Goal: Transaction & Acquisition: Purchase product/service

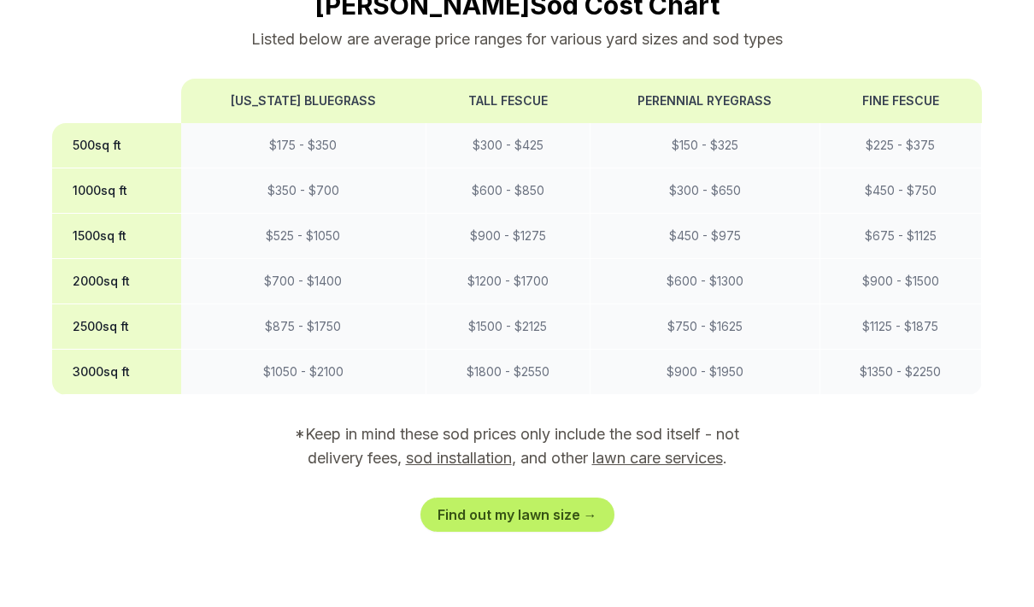
scroll to position [1580, 0]
click at [534, 498] on link "Find out my lawn size →" at bounding box center [518, 515] width 194 height 34
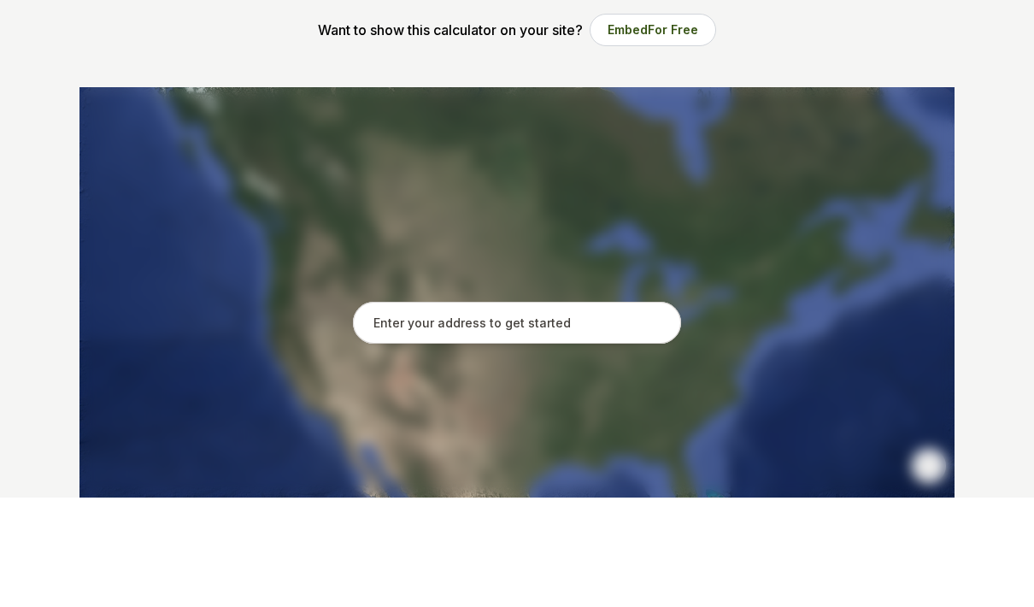
scroll to position [175, 0]
click at [499, 410] on input "text" at bounding box center [517, 431] width 328 height 43
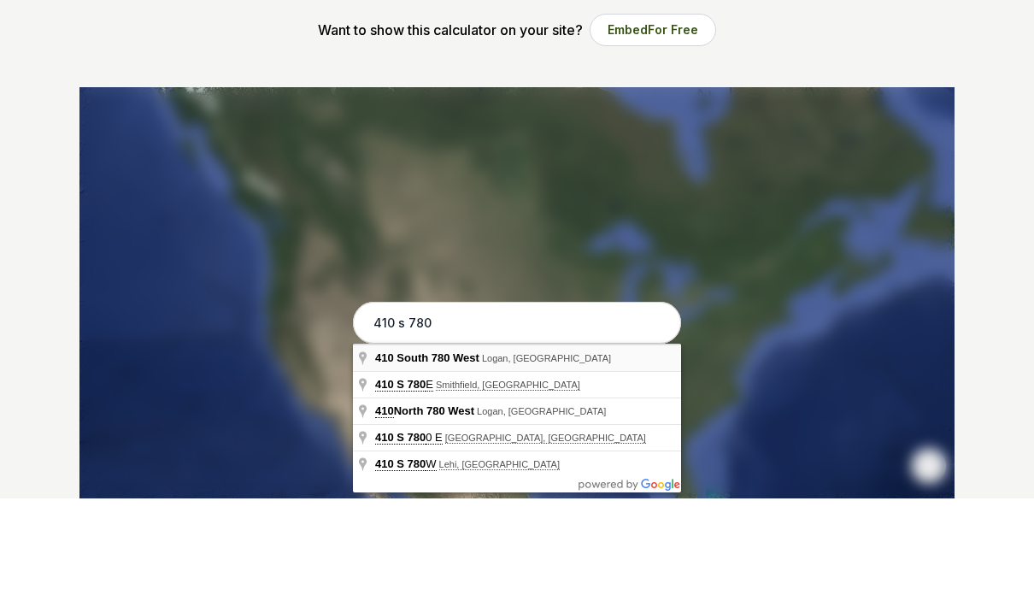
type input "[STREET_ADDRESS]"
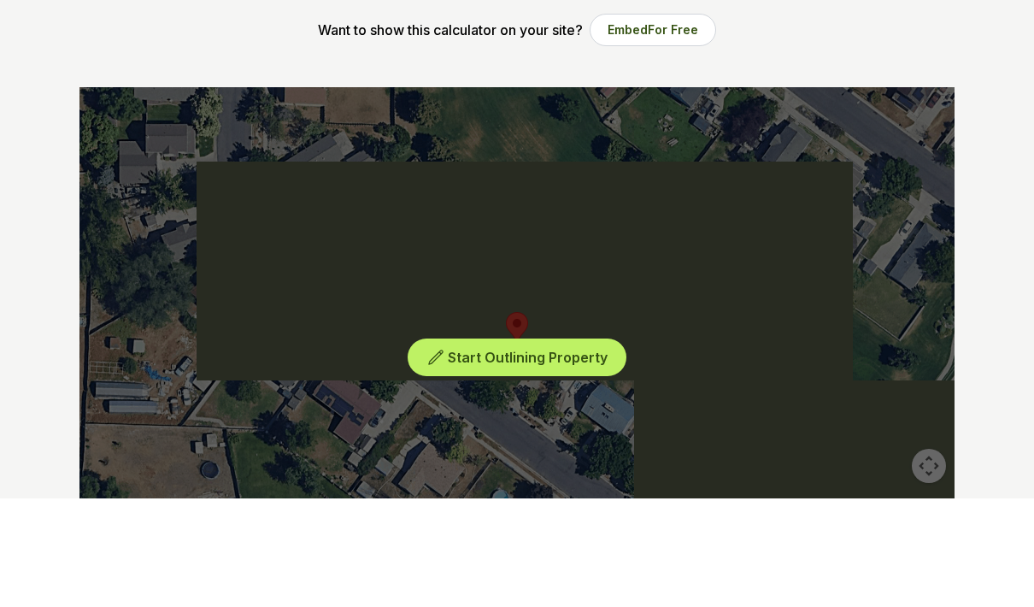
scroll to position [285, 0]
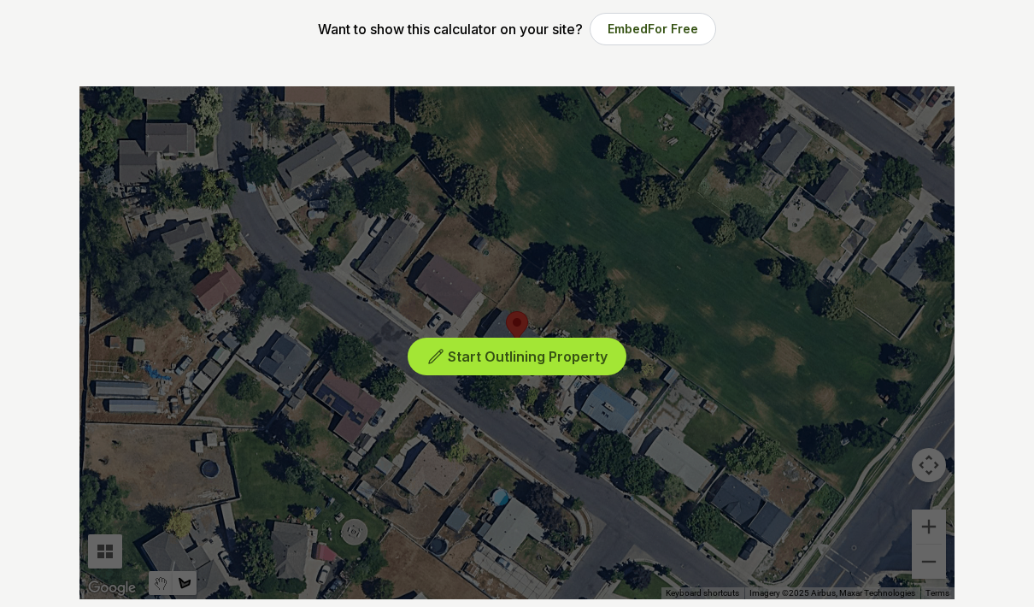
click at [529, 362] on span "Start Outlining Property" at bounding box center [528, 356] width 160 height 17
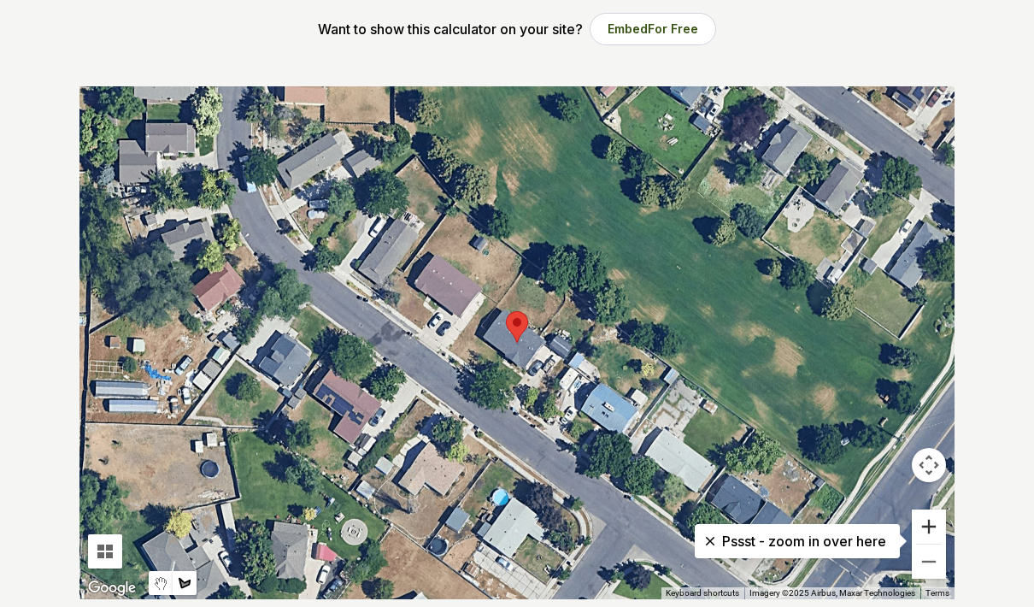
click at [927, 528] on button "Zoom in" at bounding box center [929, 527] width 34 height 34
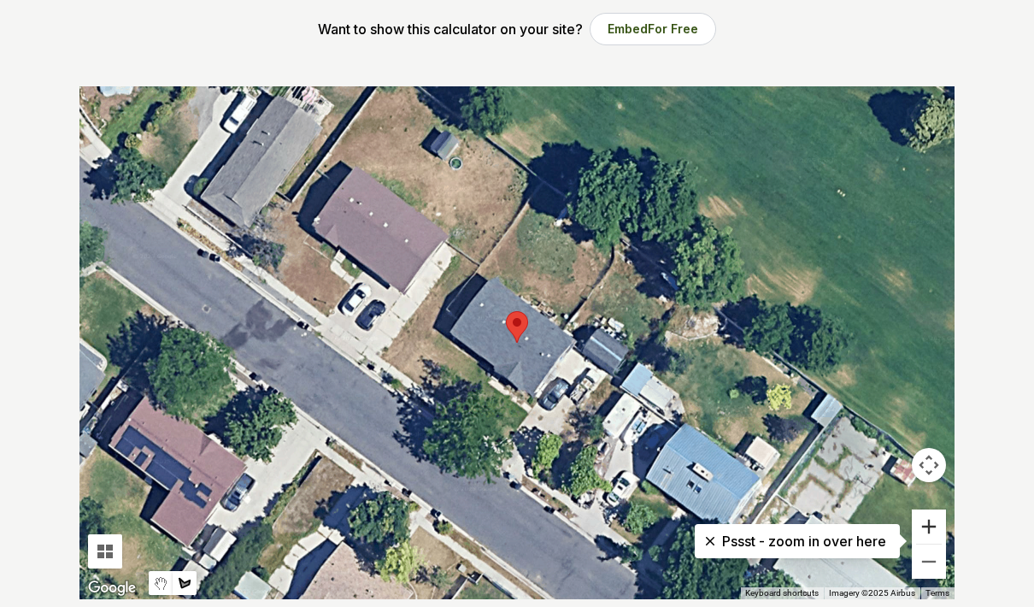
click at [927, 528] on button "Zoom in" at bounding box center [929, 527] width 34 height 34
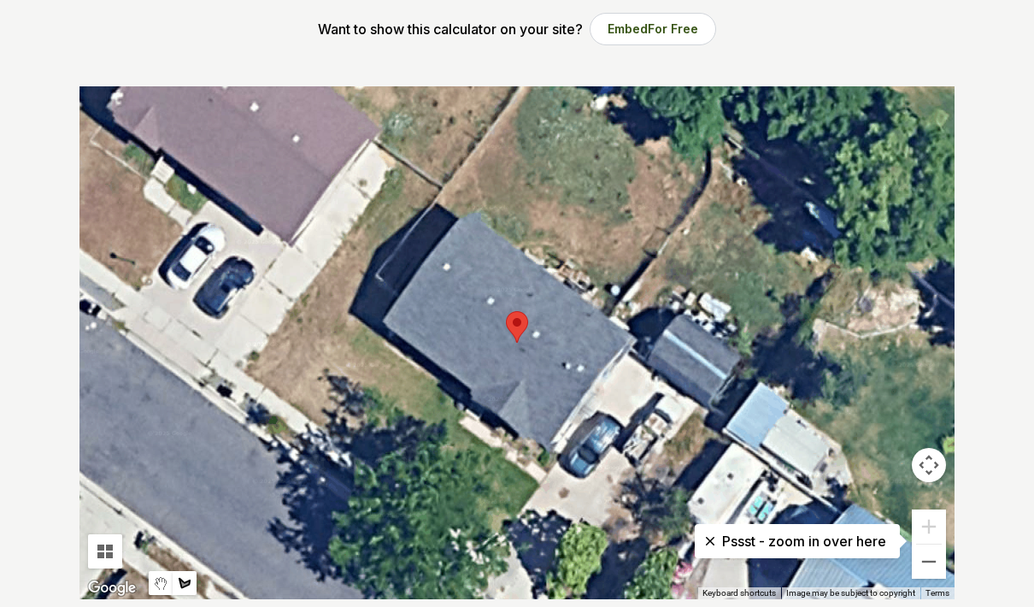
click at [446, 191] on div at bounding box center [517, 342] width 875 height 513
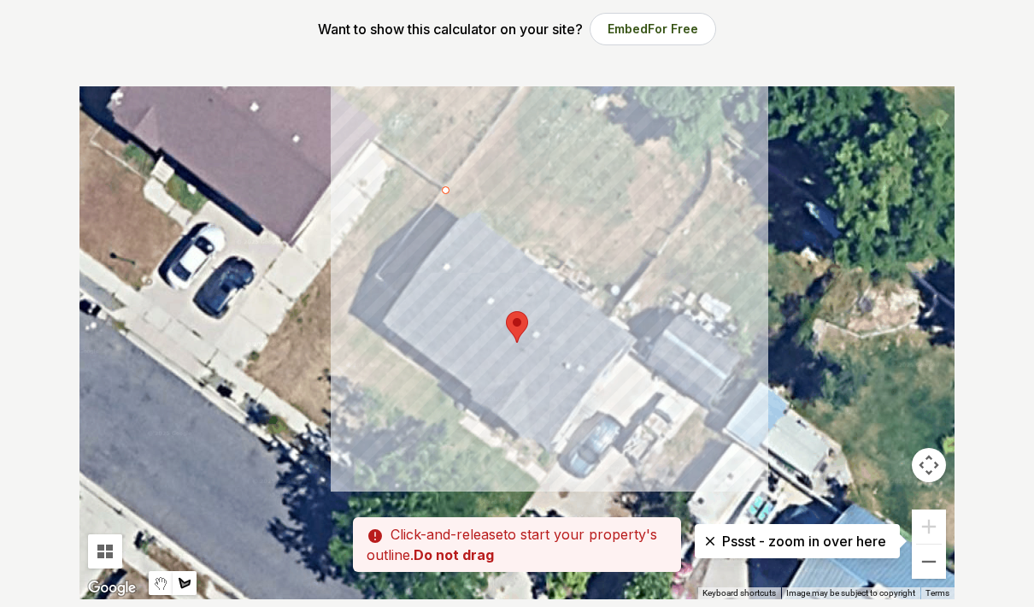
click at [610, 306] on div at bounding box center [517, 342] width 875 height 513
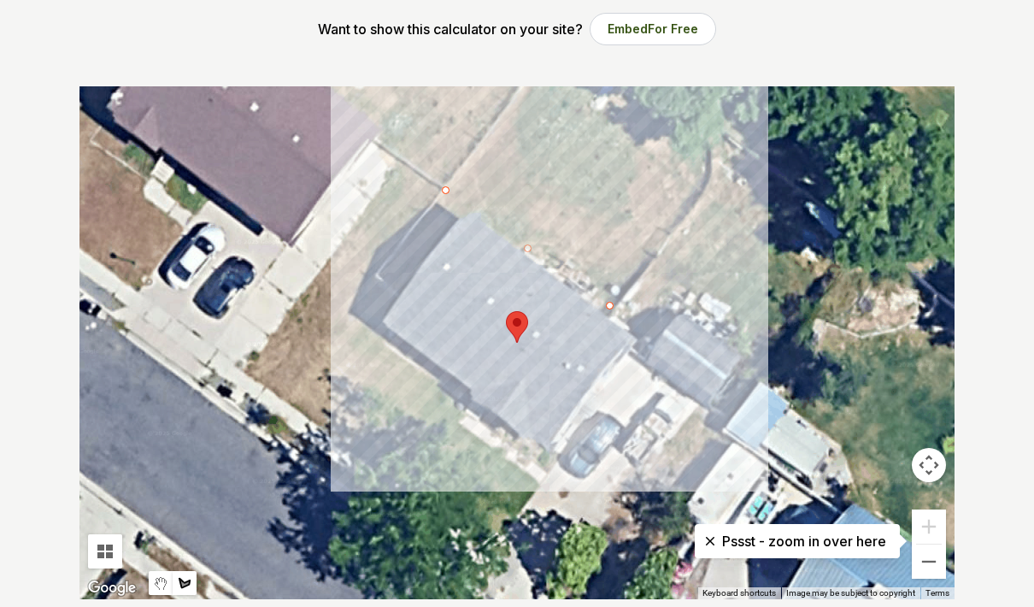
click at [732, 150] on div at bounding box center [517, 342] width 875 height 513
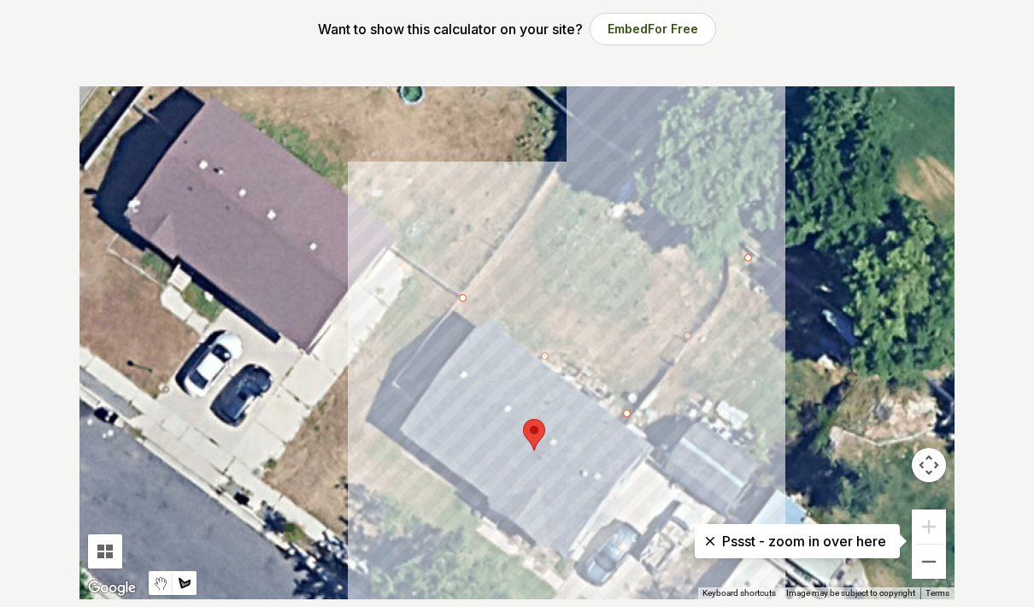
click at [587, 138] on div at bounding box center [517, 342] width 875 height 513
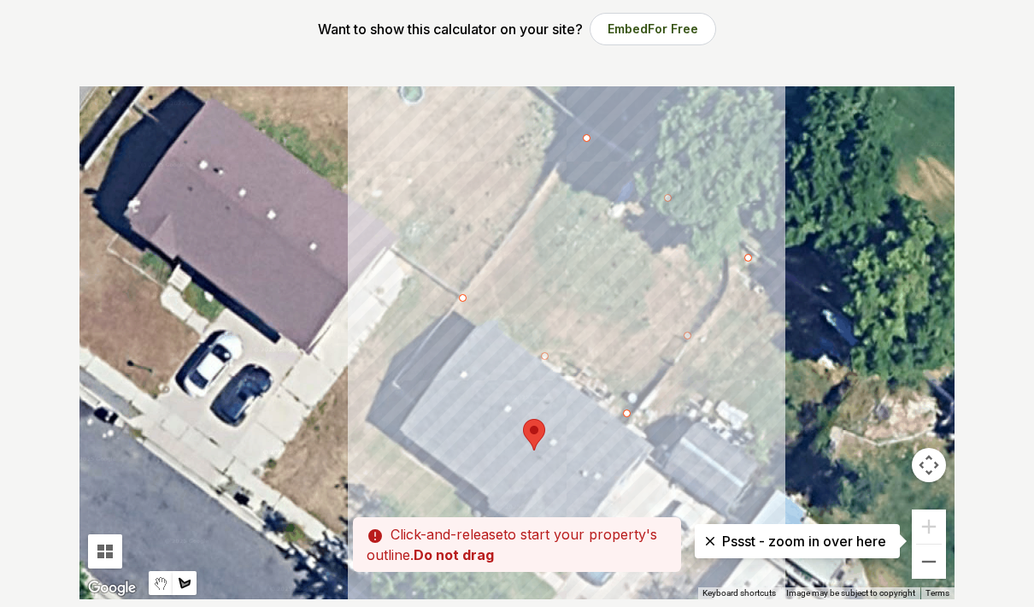
click at [461, 303] on div at bounding box center [517, 342] width 875 height 513
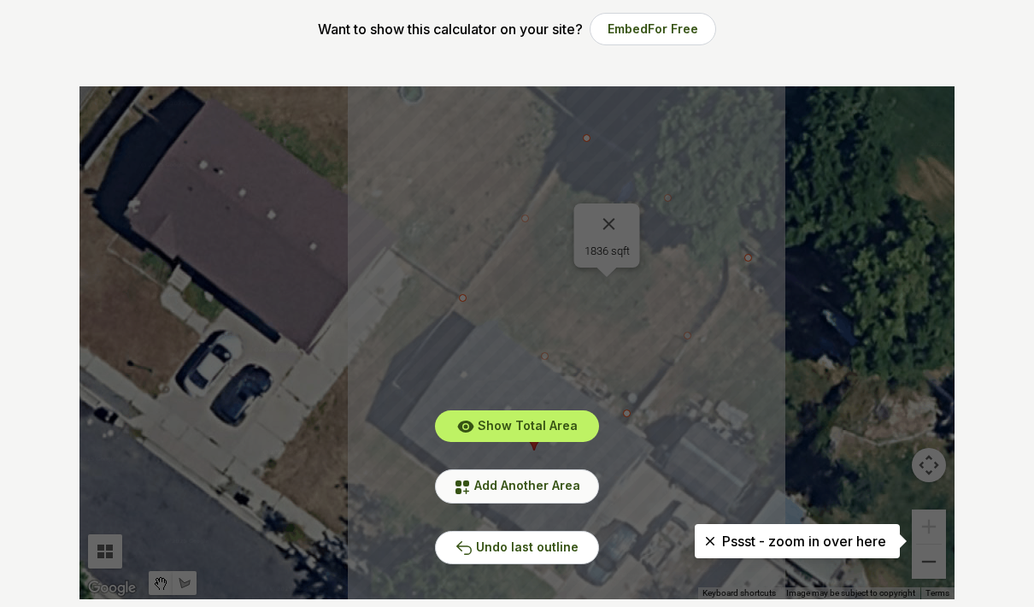
click at [570, 496] on button "Add Another Area" at bounding box center [517, 485] width 164 height 33
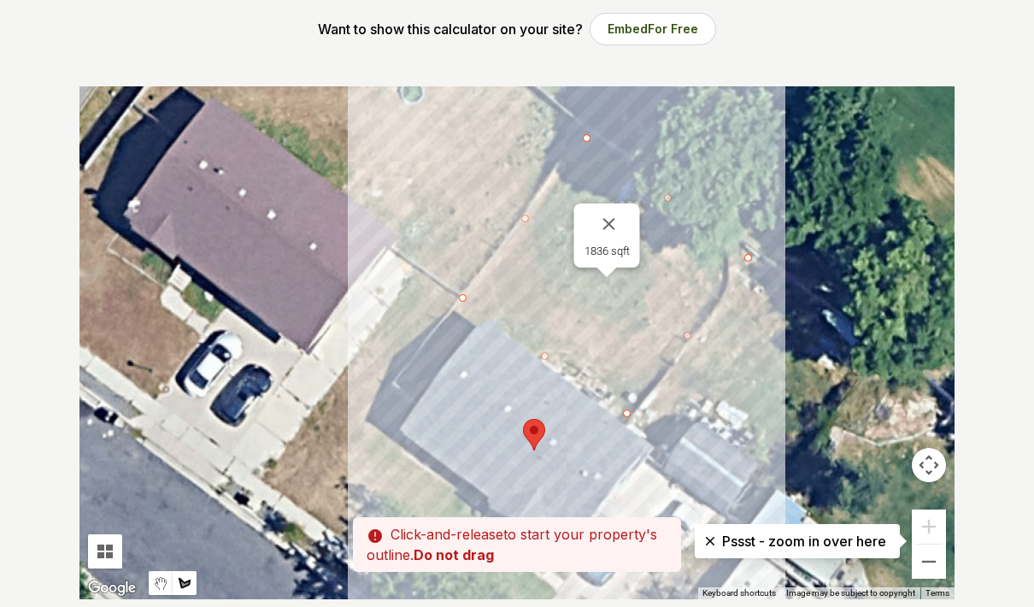
click at [458, 303] on div at bounding box center [517, 342] width 875 height 513
click at [397, 381] on div at bounding box center [517, 342] width 875 height 513
click at [417, 399] on div at bounding box center [517, 342] width 875 height 513
click at [484, 315] on div at bounding box center [517, 342] width 875 height 513
click at [460, 301] on div at bounding box center [517, 342] width 875 height 513
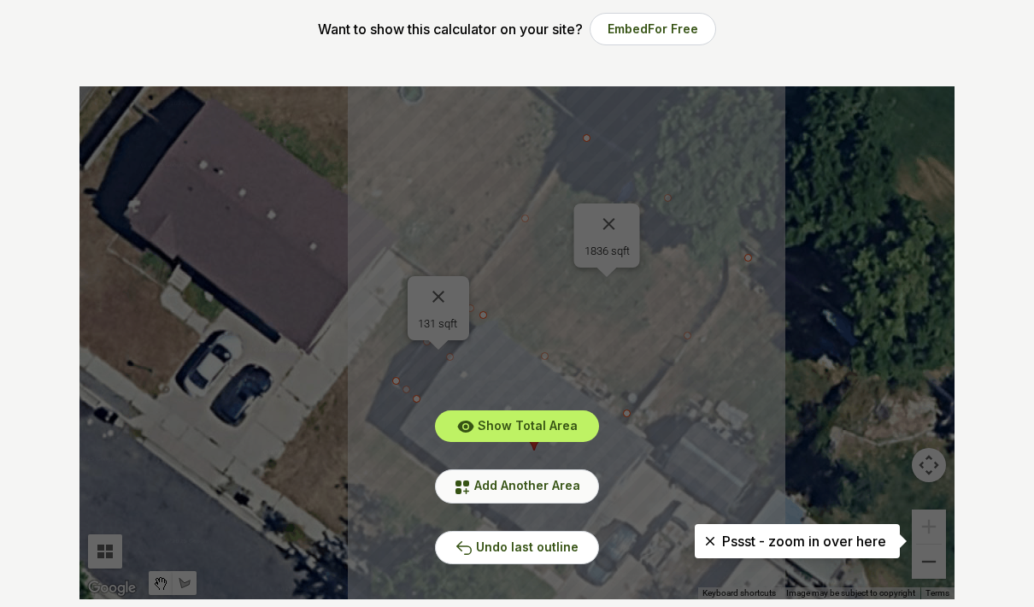
click at [546, 483] on span "Add Another Area" at bounding box center [527, 485] width 106 height 15
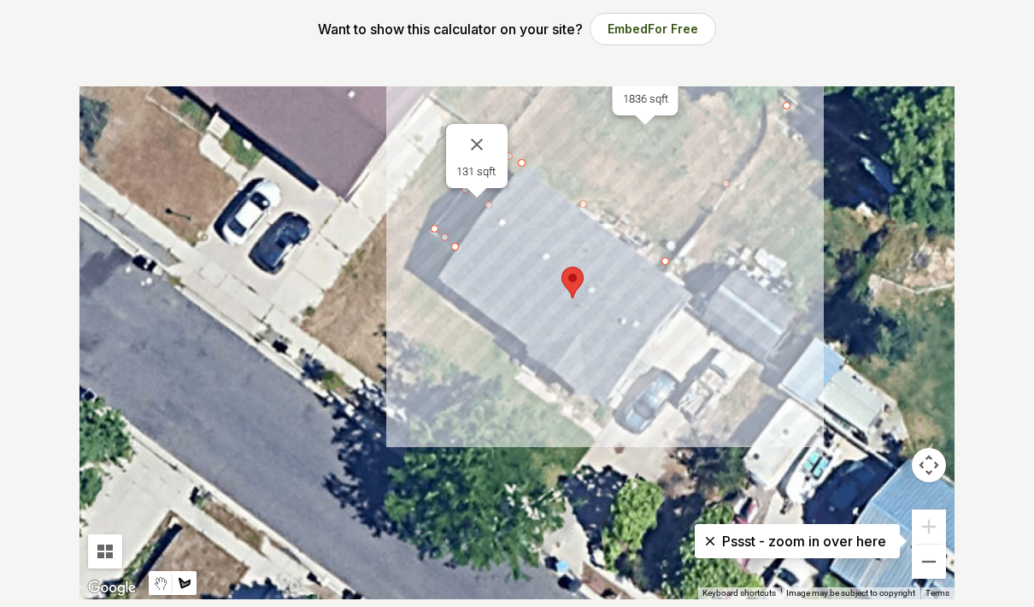
click at [429, 233] on div at bounding box center [517, 342] width 875 height 513
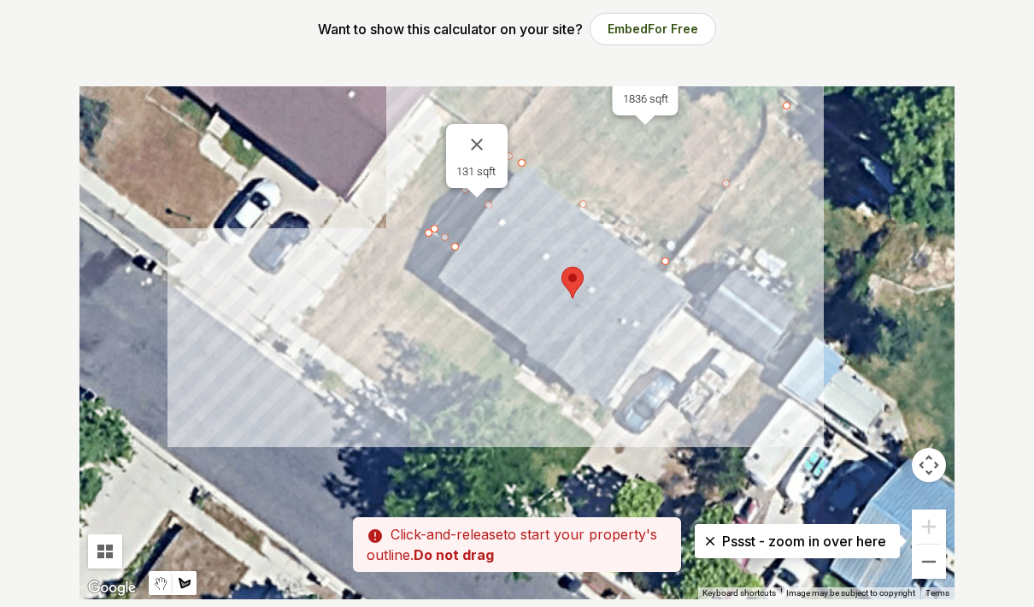
click at [343, 353] on div at bounding box center [517, 342] width 875 height 513
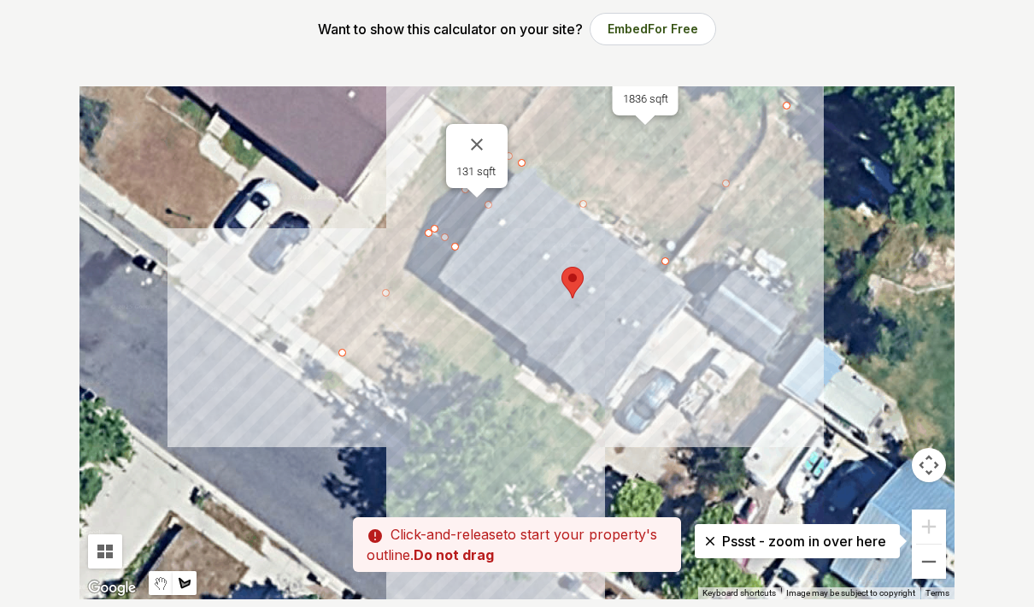
click at [543, 506] on div at bounding box center [517, 342] width 875 height 513
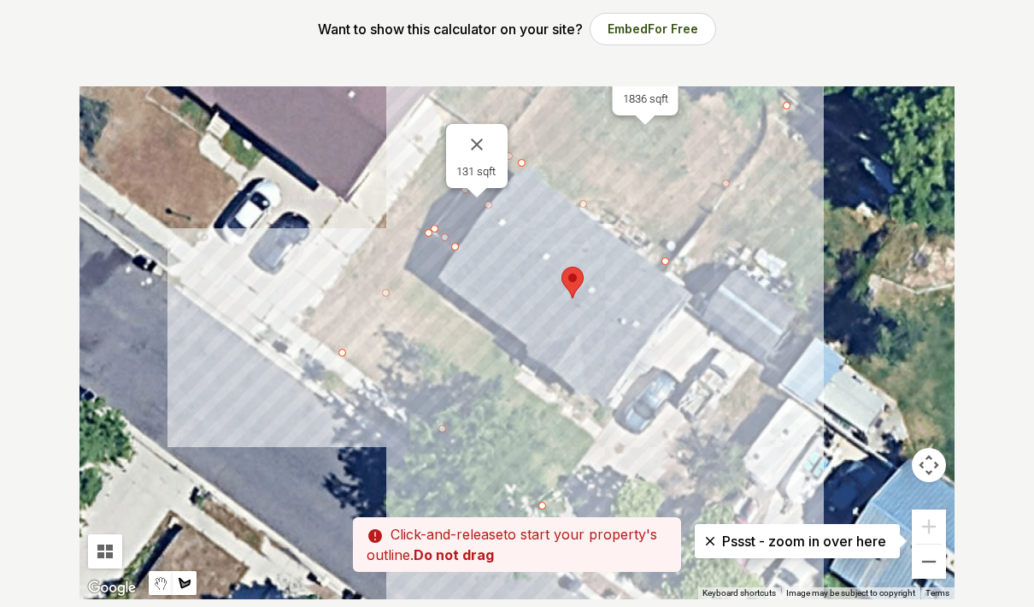
click at [592, 439] on div at bounding box center [517, 342] width 875 height 513
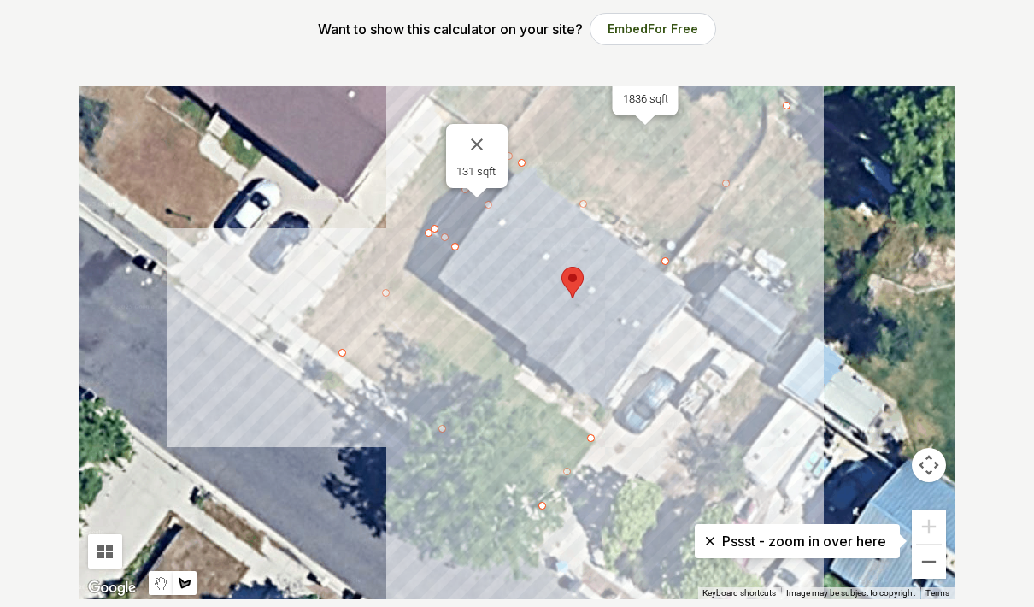
click at [510, 379] on div at bounding box center [517, 342] width 875 height 513
click at [520, 362] on div at bounding box center [517, 342] width 875 height 513
click at [426, 289] on div at bounding box center [517, 342] width 875 height 513
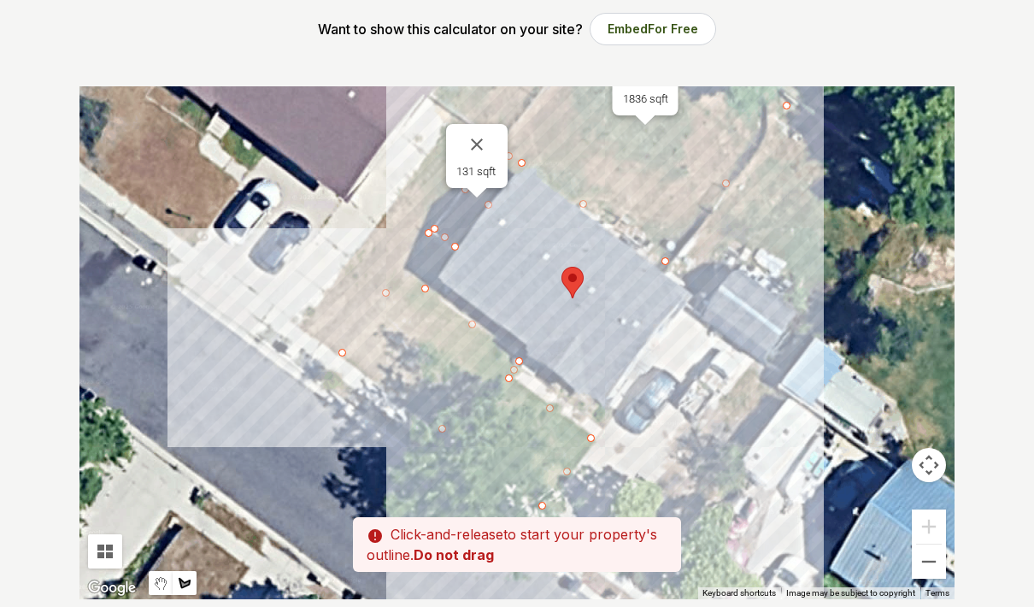
click at [451, 252] on div at bounding box center [517, 342] width 875 height 513
click at [432, 237] on div at bounding box center [517, 342] width 875 height 513
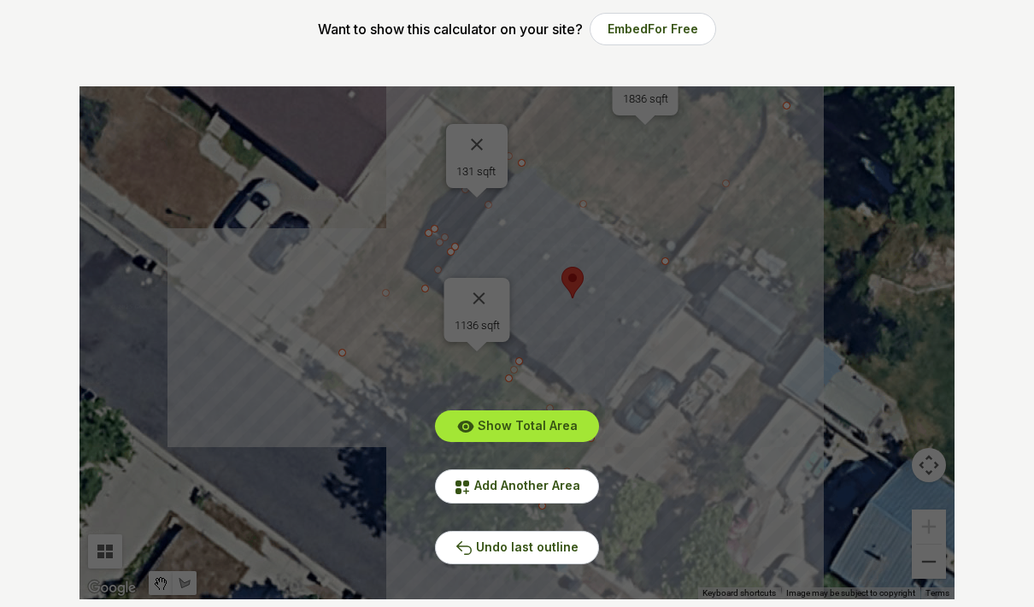
click at [556, 421] on span "Show Total Area" at bounding box center [528, 425] width 100 height 15
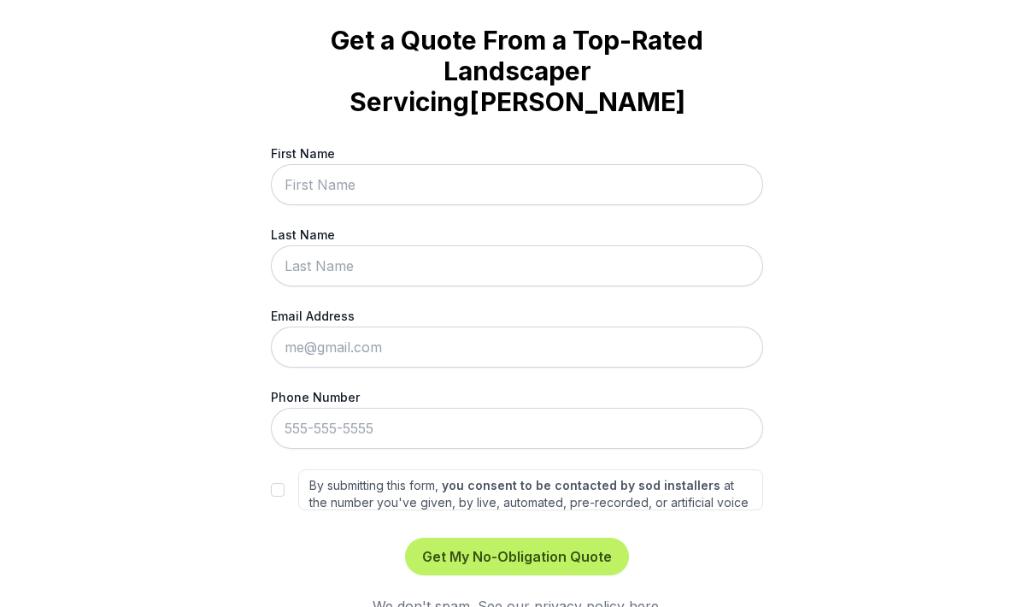
scroll to position [63, 0]
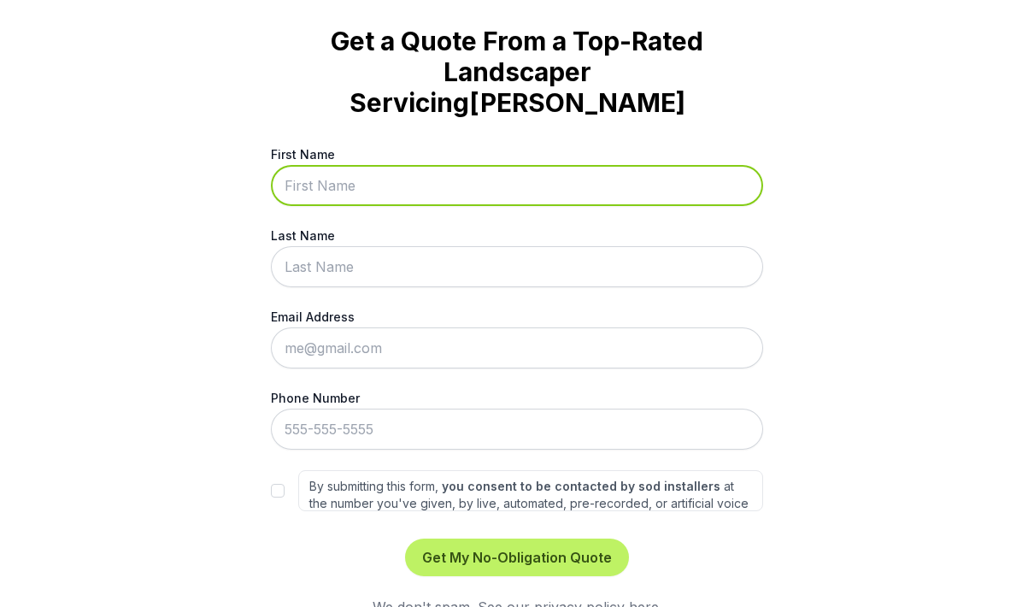
click at [439, 165] on input "First Name" at bounding box center [517, 185] width 492 height 41
type input "Raynger"
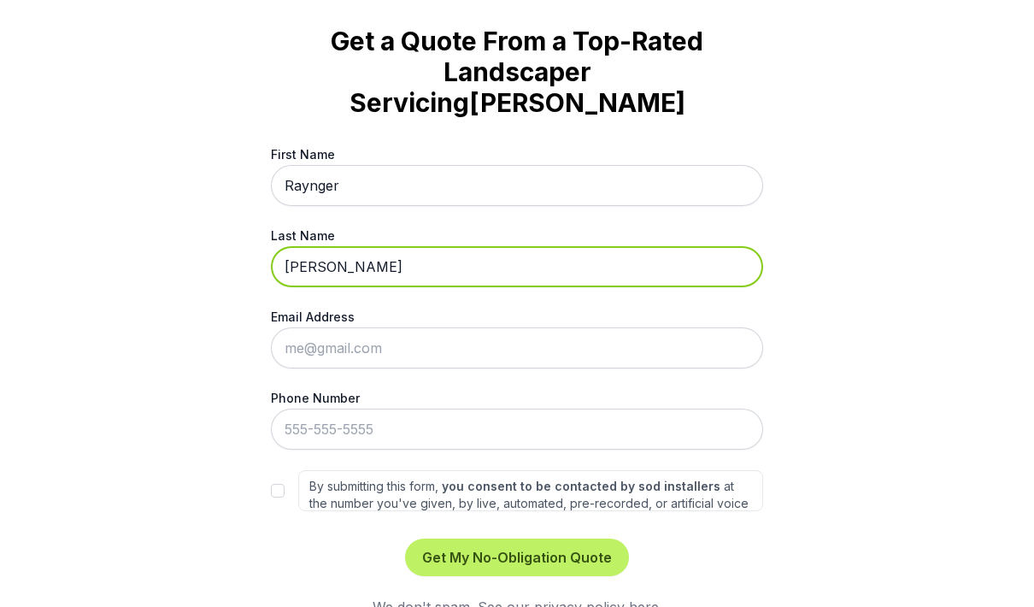
type input "[PERSON_NAME]"
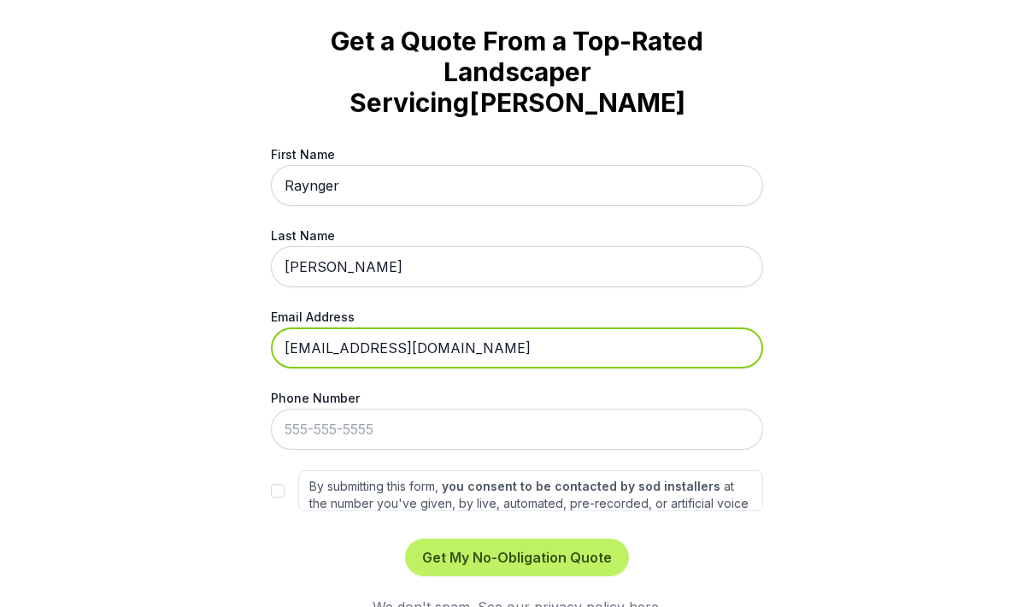
type input "[EMAIL_ADDRESS][DOMAIN_NAME]"
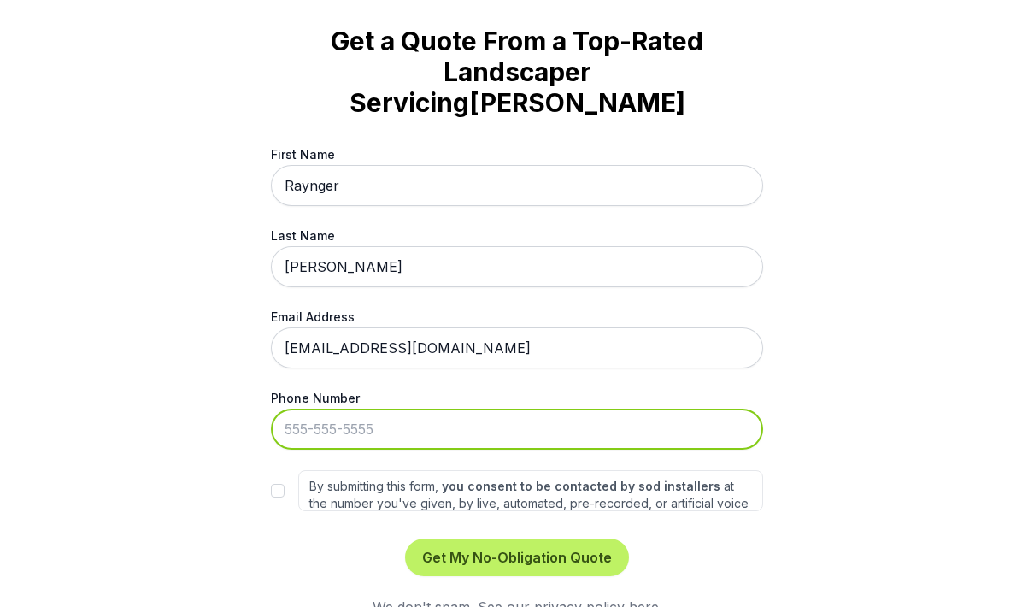
click at [318, 409] on input "Phone Number" at bounding box center [517, 429] width 492 height 41
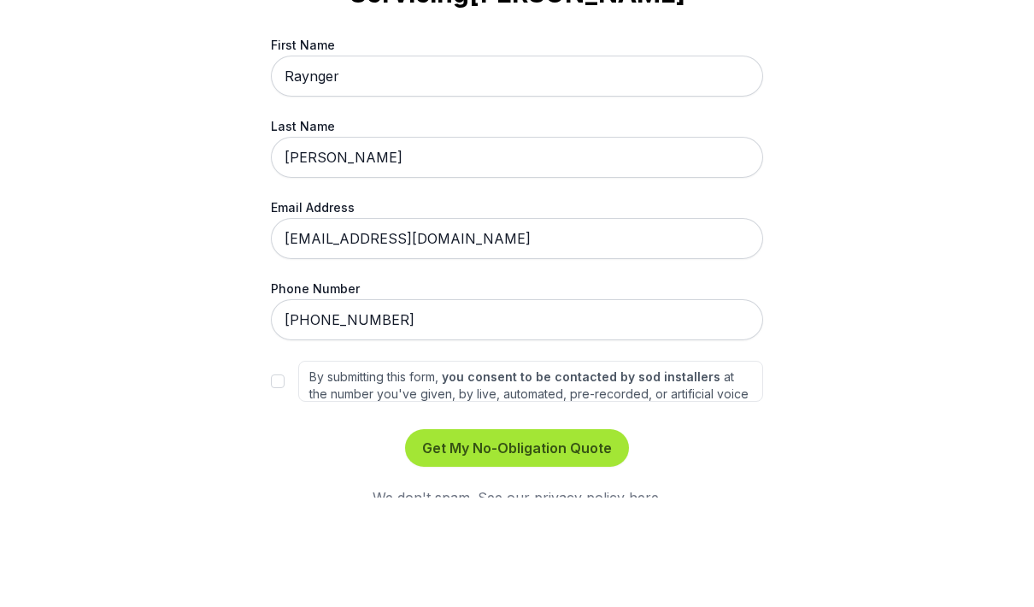
click at [582, 539] on button "Get My No-Obligation Quote" at bounding box center [517, 558] width 224 height 38
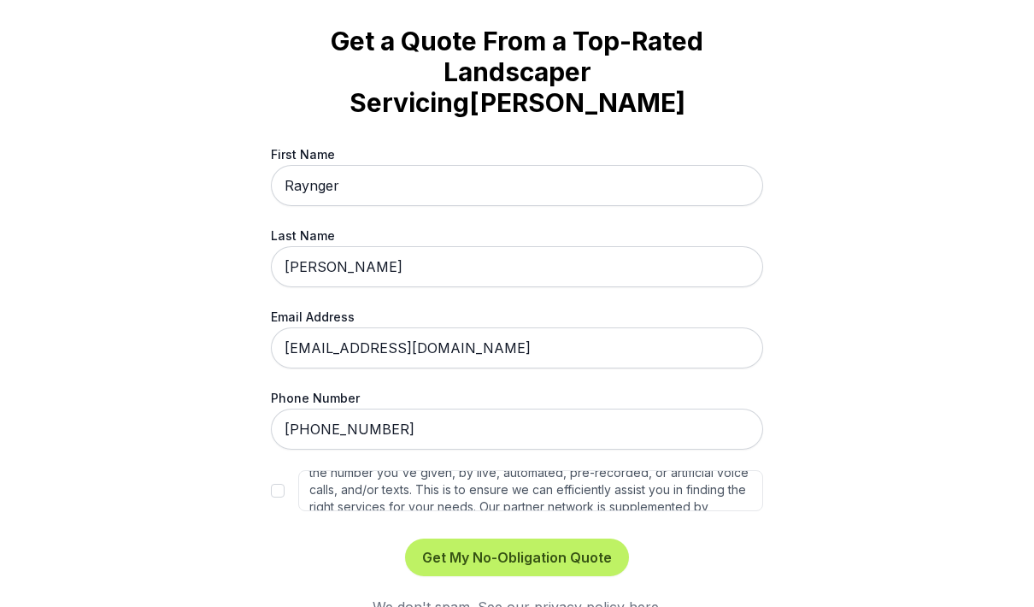
scroll to position [17, 0]
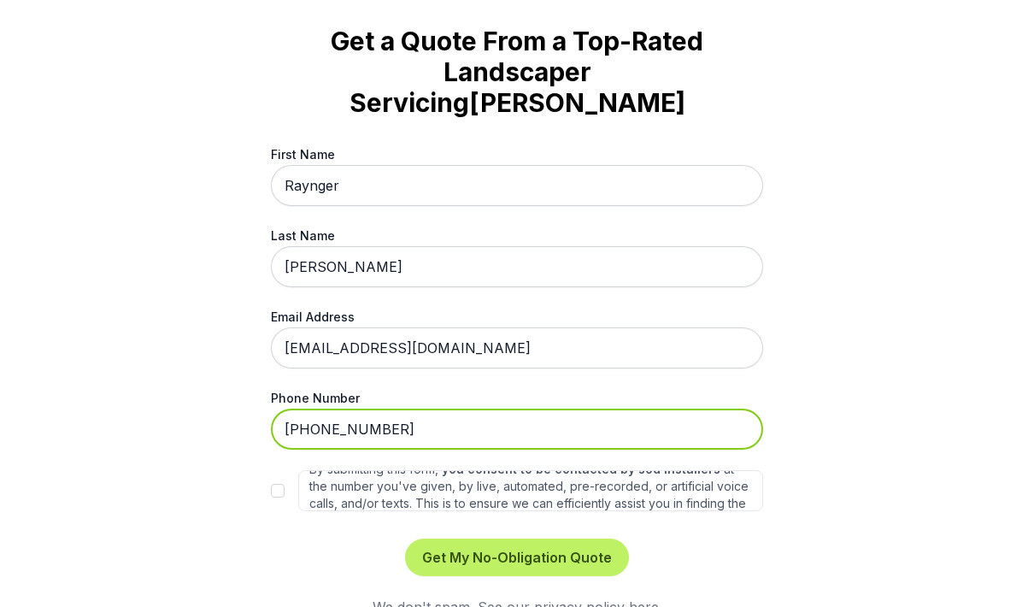
click at [410, 409] on input "[PHONE_NUMBER]" at bounding box center [517, 429] width 492 height 41
type input "[PHONE_NUMBER]"
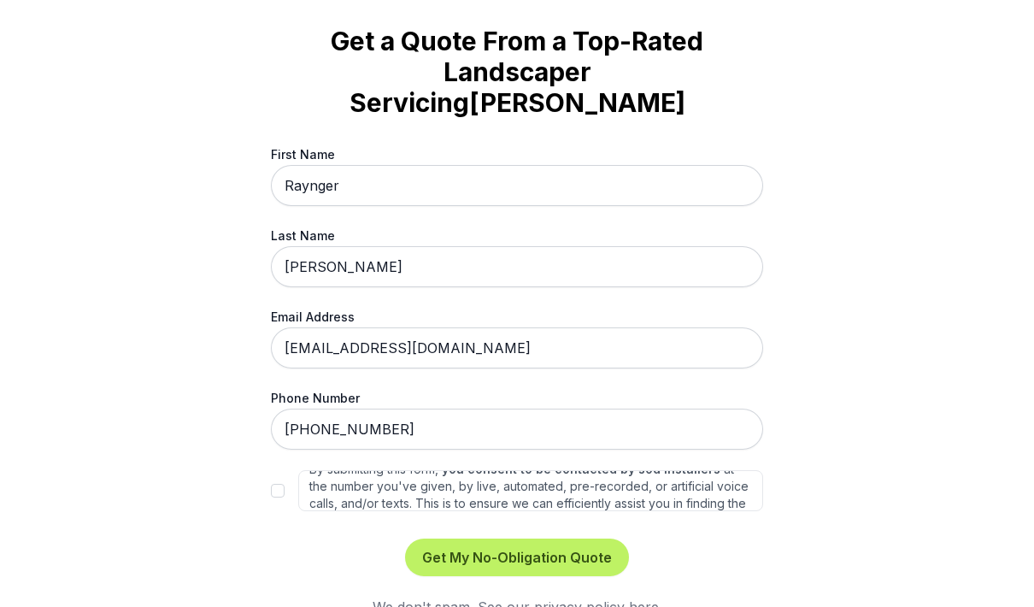
click at [277, 484] on input "By submitting this form, you consent to be contacted by sod installers at the n…" at bounding box center [278, 491] width 14 height 14
checkbox input "true"
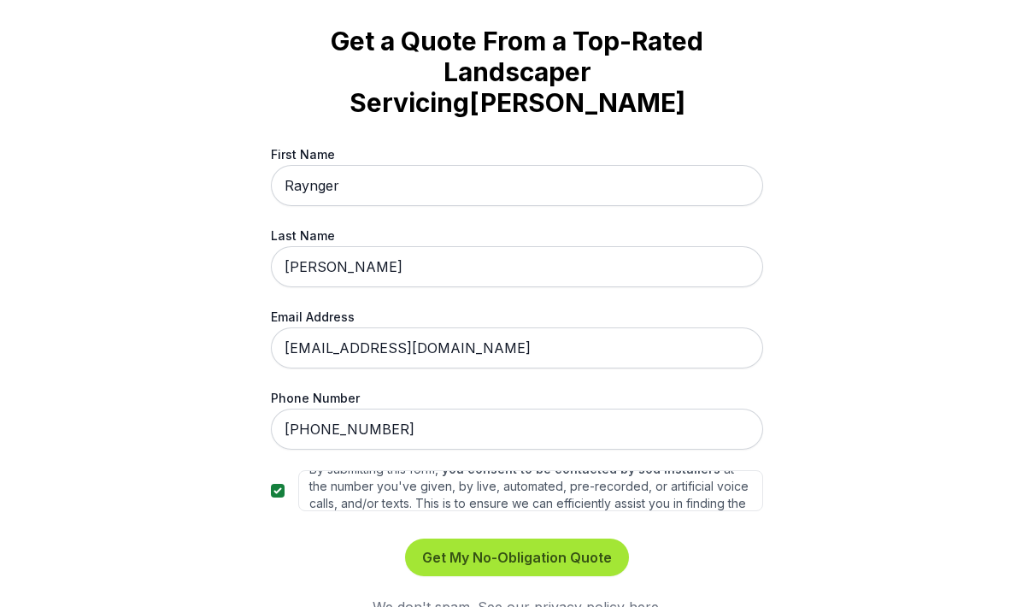
click at [514, 539] on button "Get My No-Obligation Quote" at bounding box center [517, 558] width 224 height 38
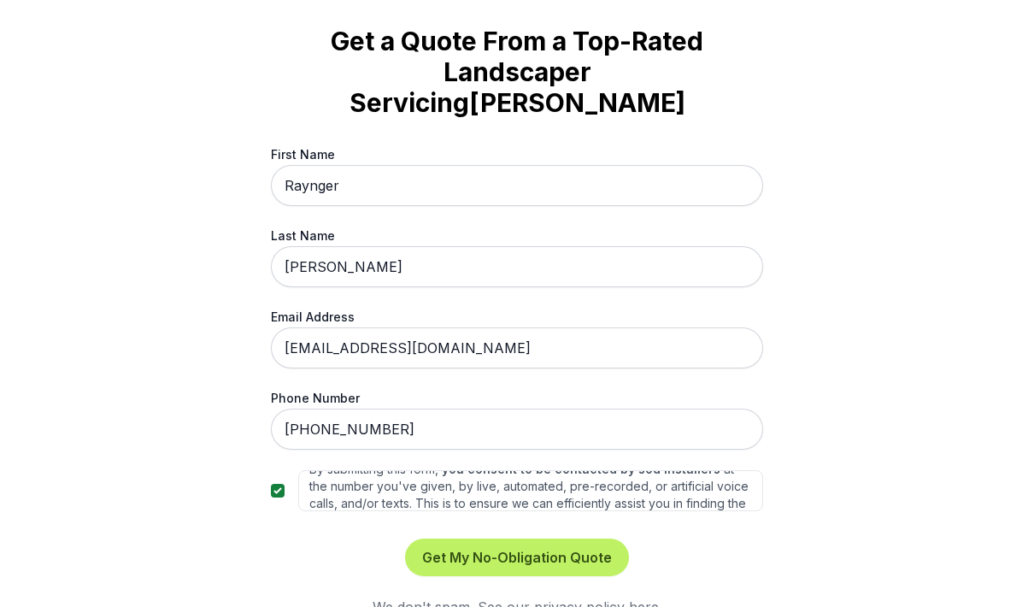
scroll to position [0, 0]
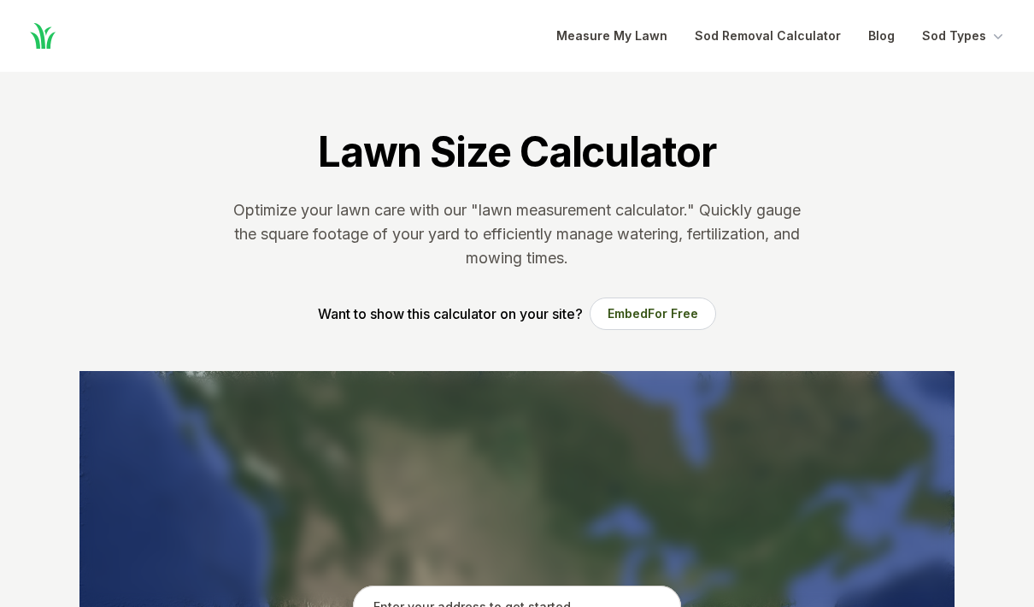
scroll to position [229, 0]
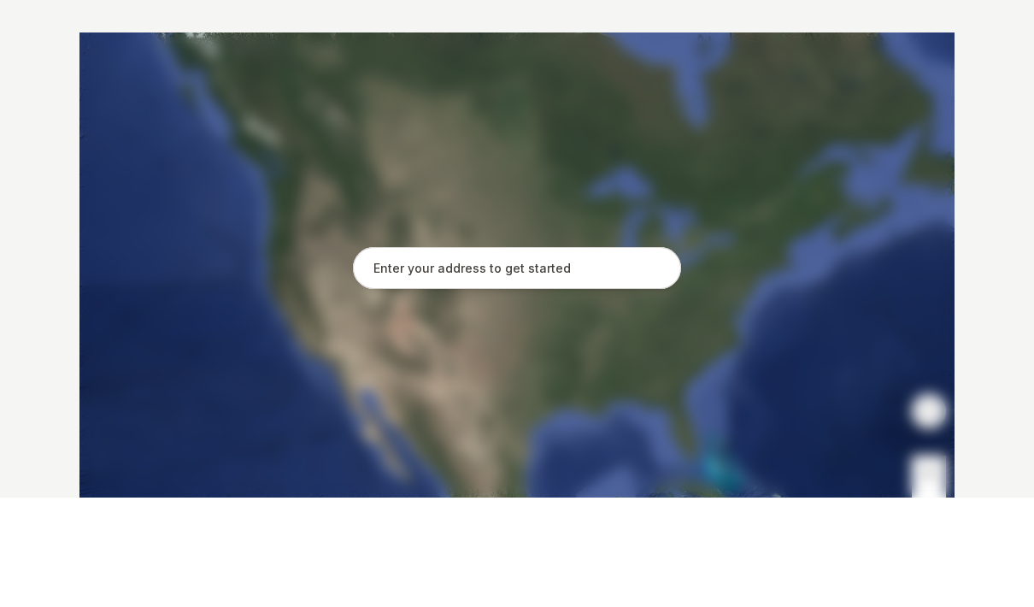
click at [495, 356] on input "text" at bounding box center [517, 377] width 328 height 43
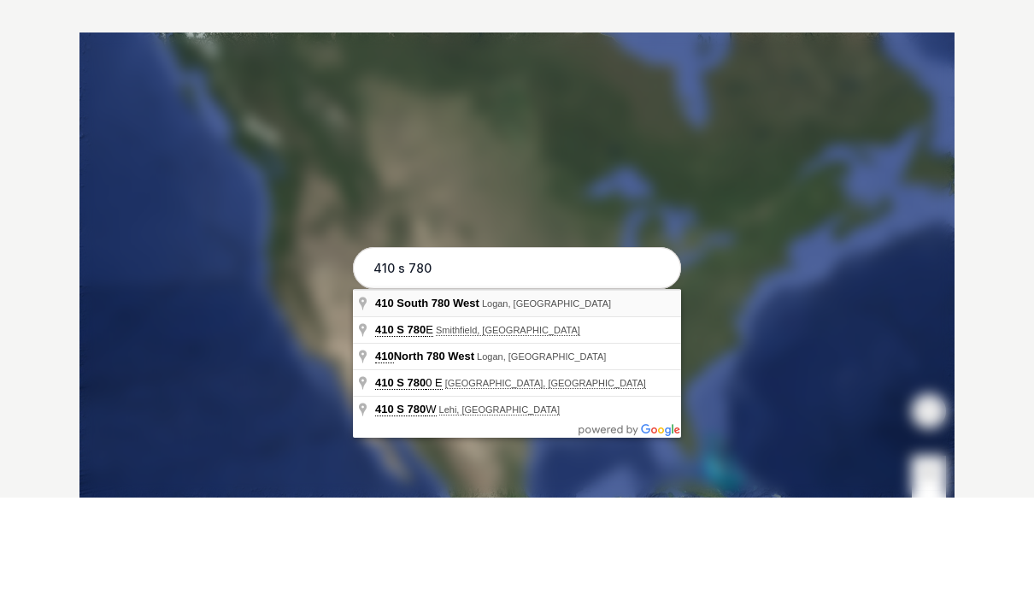
type input "[STREET_ADDRESS]"
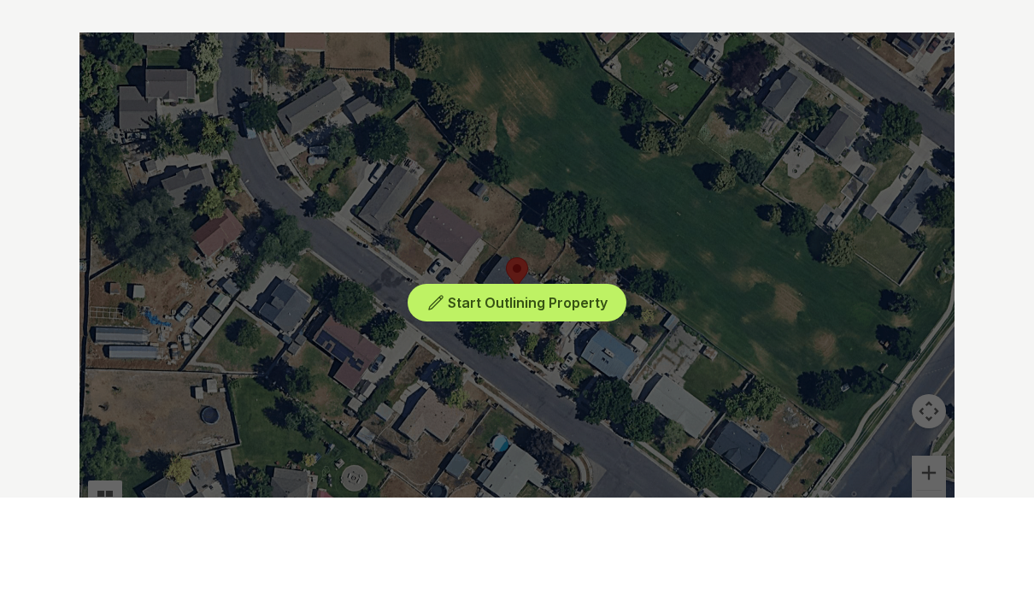
scroll to position [339, 0]
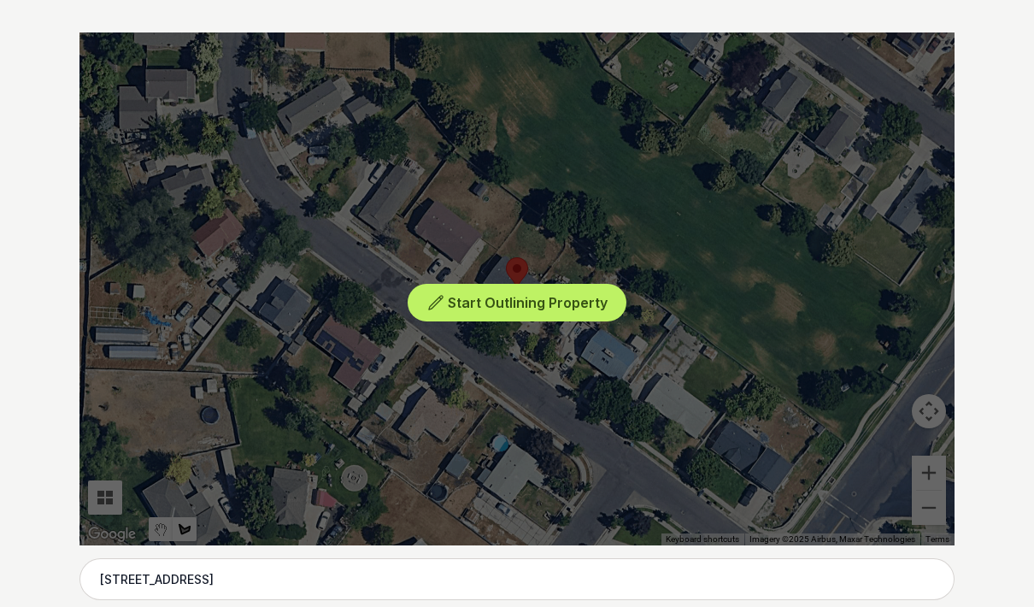
click at [524, 312] on button "Start Outlining Property" at bounding box center [517, 303] width 219 height 38
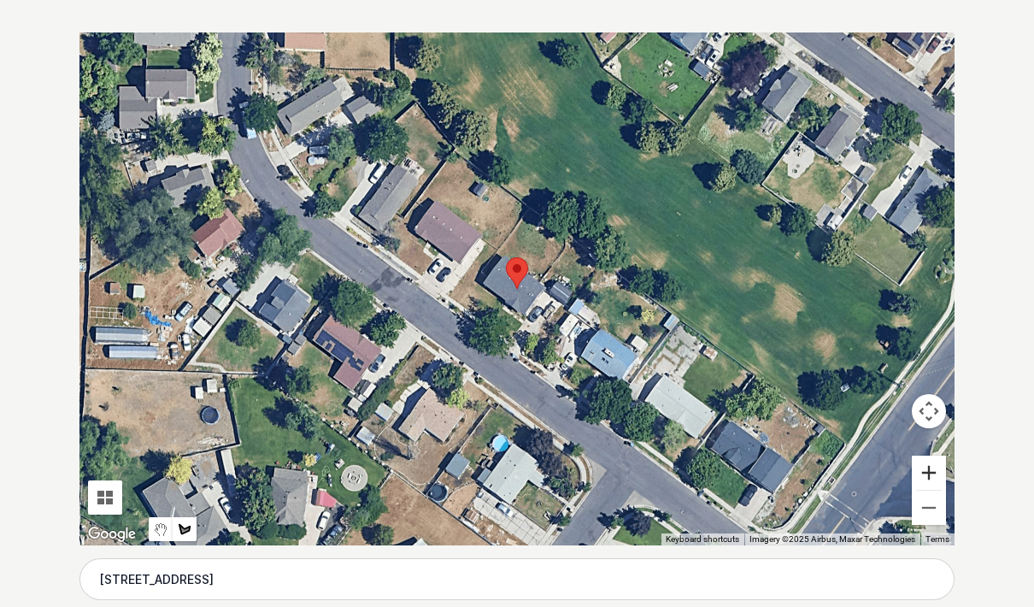
click at [926, 465] on button "Zoom in" at bounding box center [929, 473] width 34 height 34
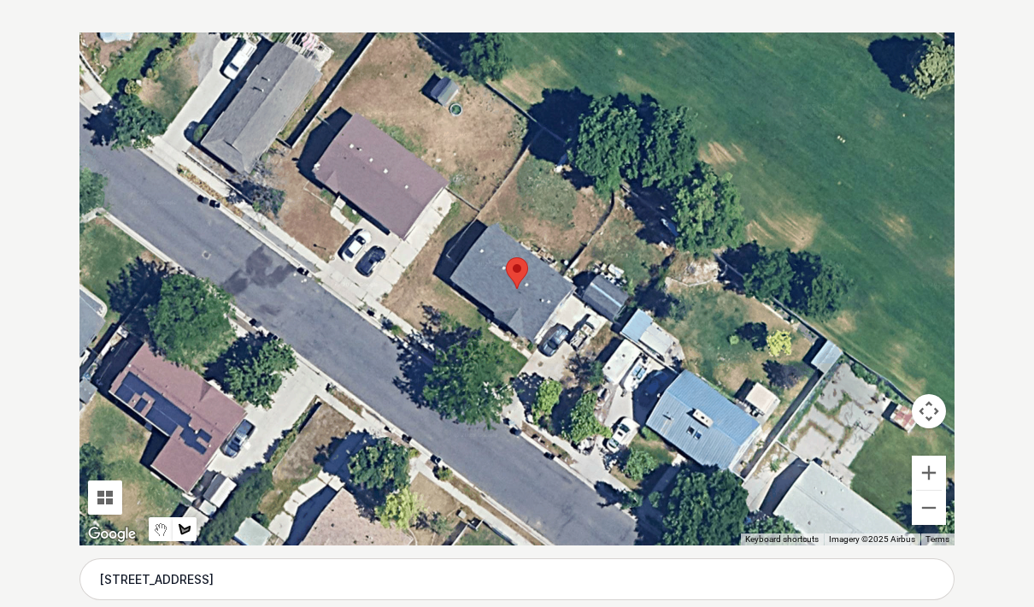
click at [448, 254] on div at bounding box center [517, 288] width 875 height 513
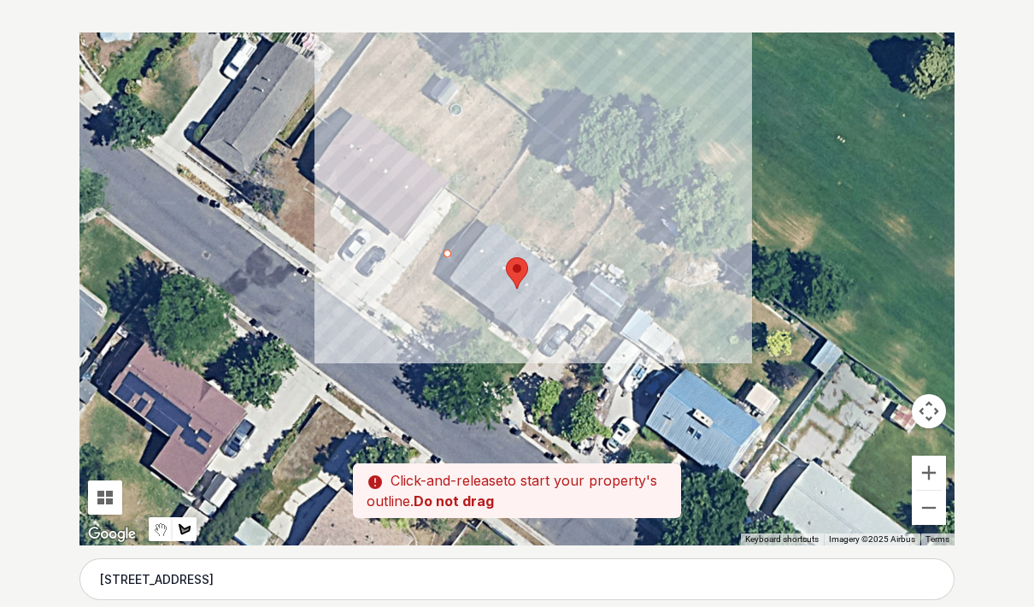
click at [541, 129] on div at bounding box center [517, 288] width 875 height 513
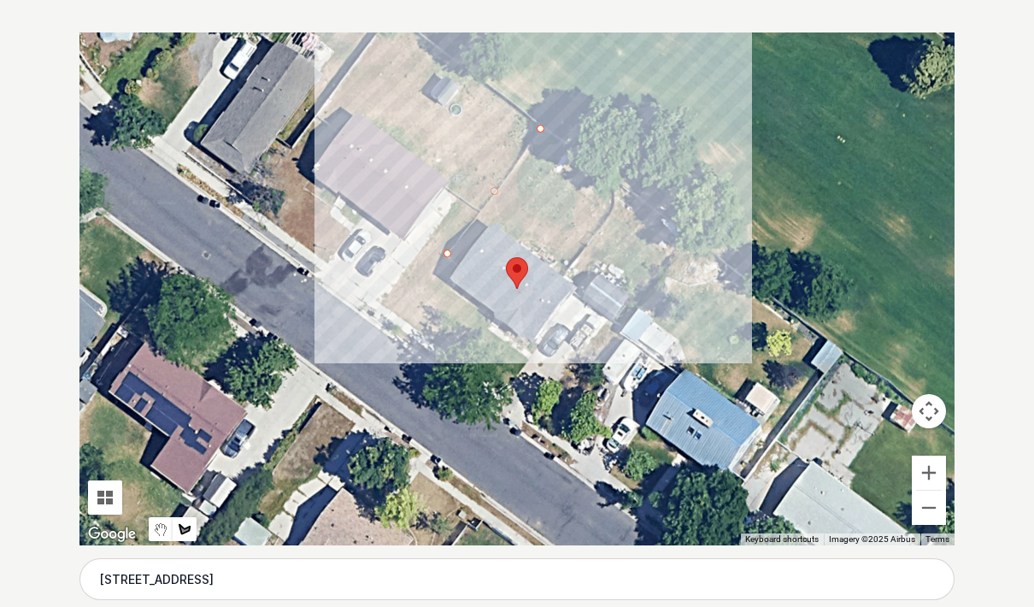
click at [686, 236] on div at bounding box center [517, 288] width 875 height 513
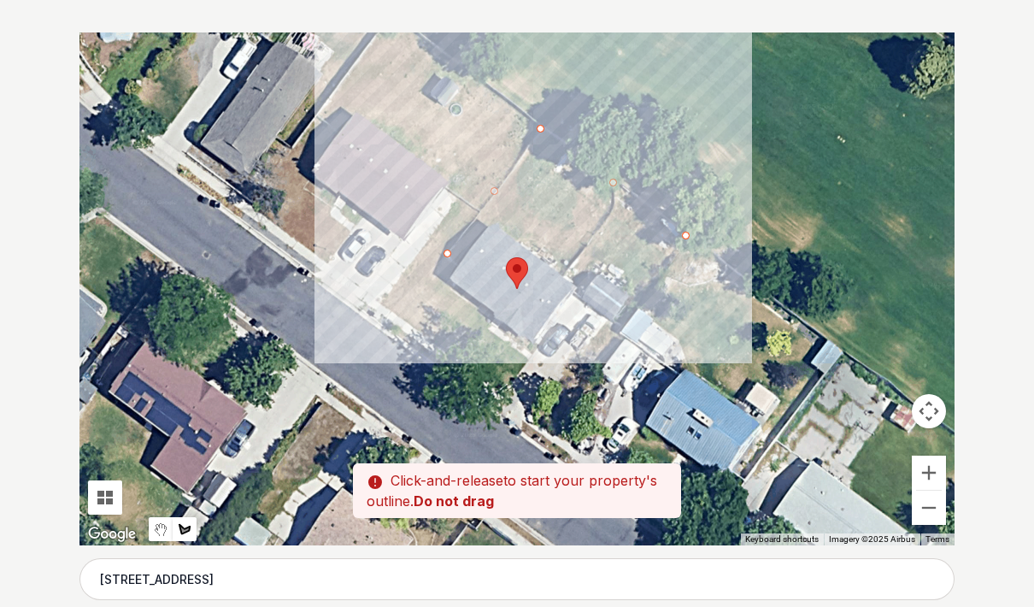
click at [639, 303] on div at bounding box center [517, 288] width 875 height 513
click at [601, 272] on div at bounding box center [517, 288] width 875 height 513
click at [584, 292] on div at bounding box center [517, 288] width 875 height 513
click at [491, 224] on div at bounding box center [517, 288] width 875 height 513
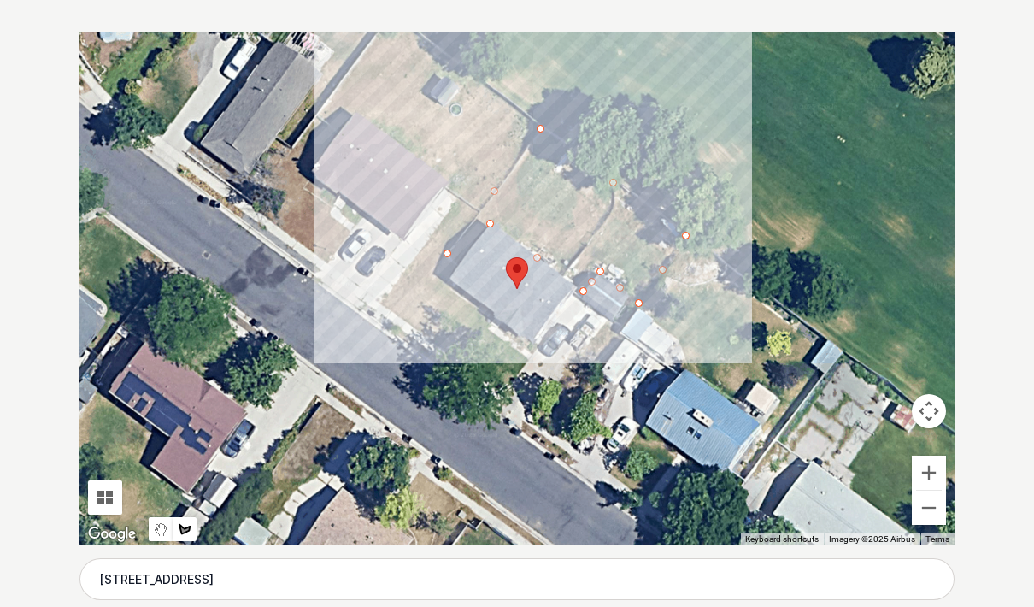
click at [462, 266] on div at bounding box center [517, 288] width 875 height 513
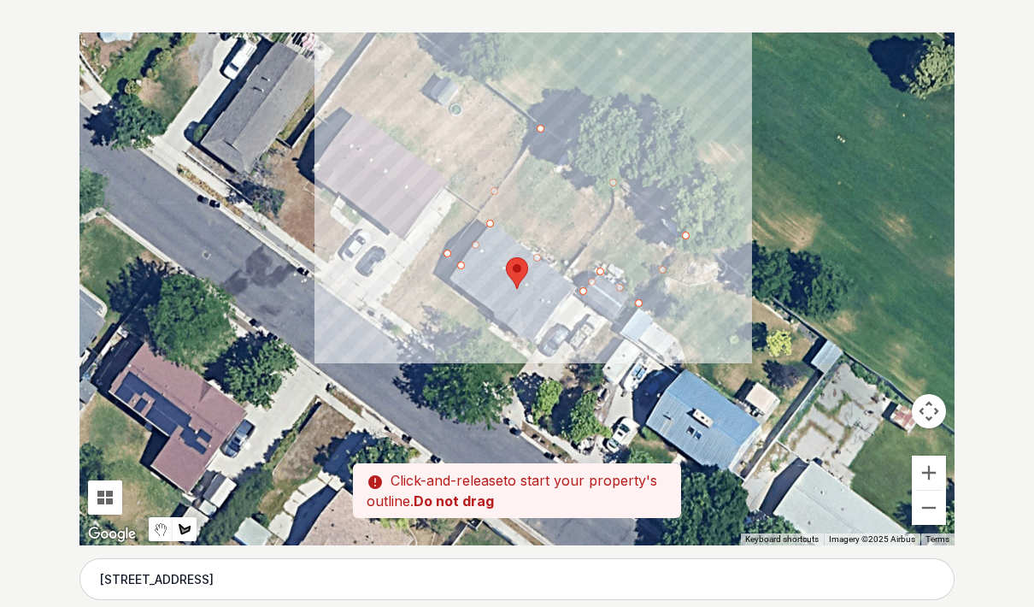
click at [449, 255] on div at bounding box center [517, 288] width 875 height 513
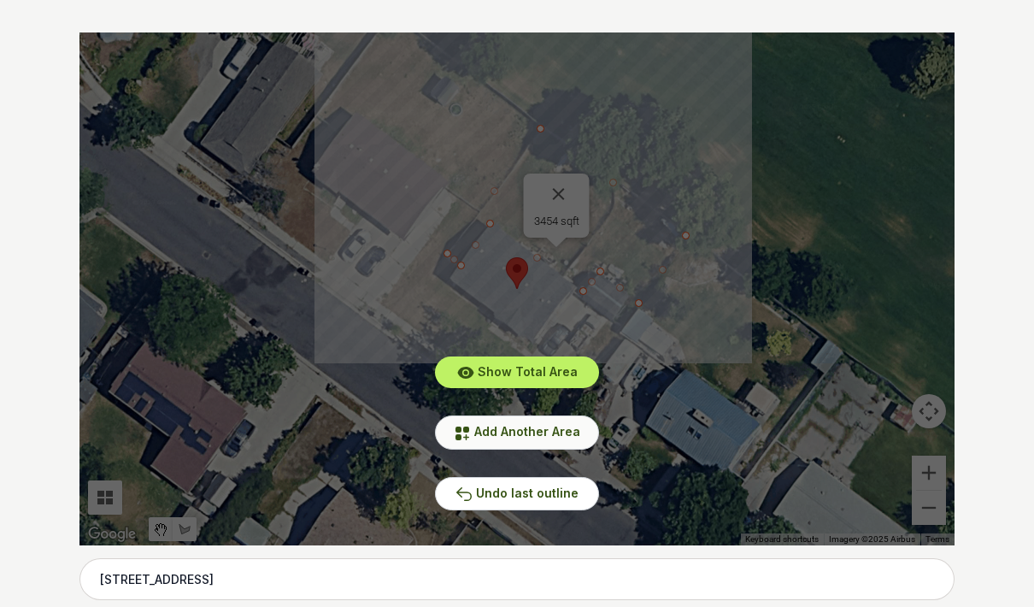
click at [534, 434] on span "Add Another Area" at bounding box center [527, 431] width 106 height 15
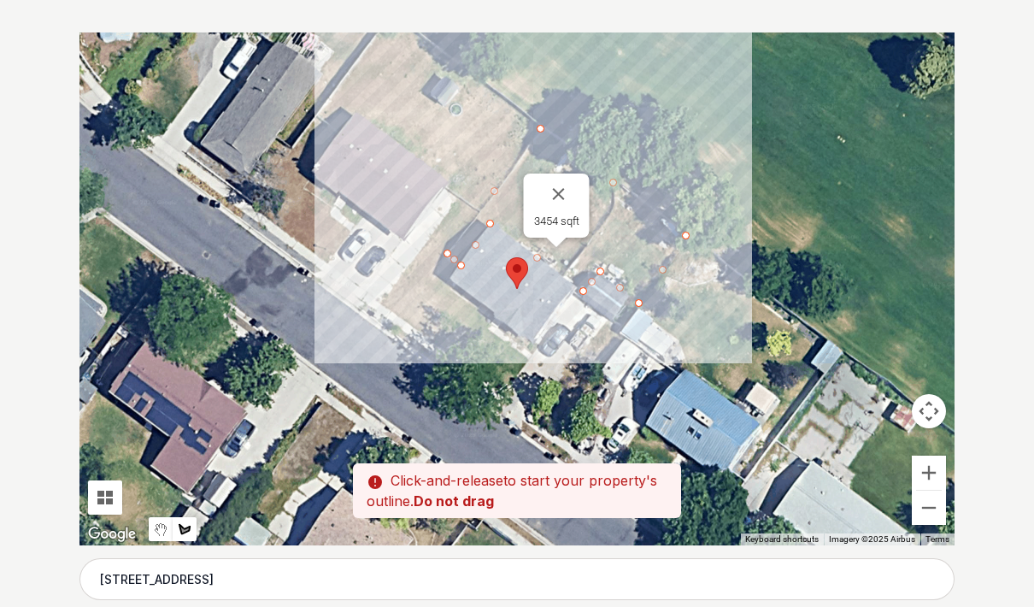
click at [443, 258] on div at bounding box center [517, 288] width 875 height 513
click at [402, 317] on div at bounding box center [517, 288] width 875 height 513
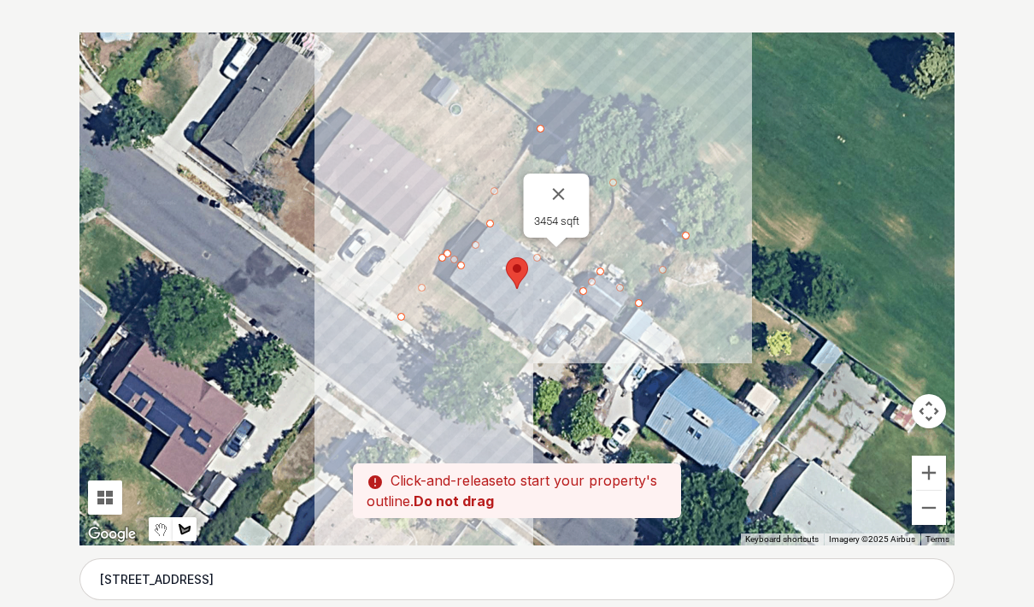
click at [504, 388] on div at bounding box center [517, 288] width 875 height 513
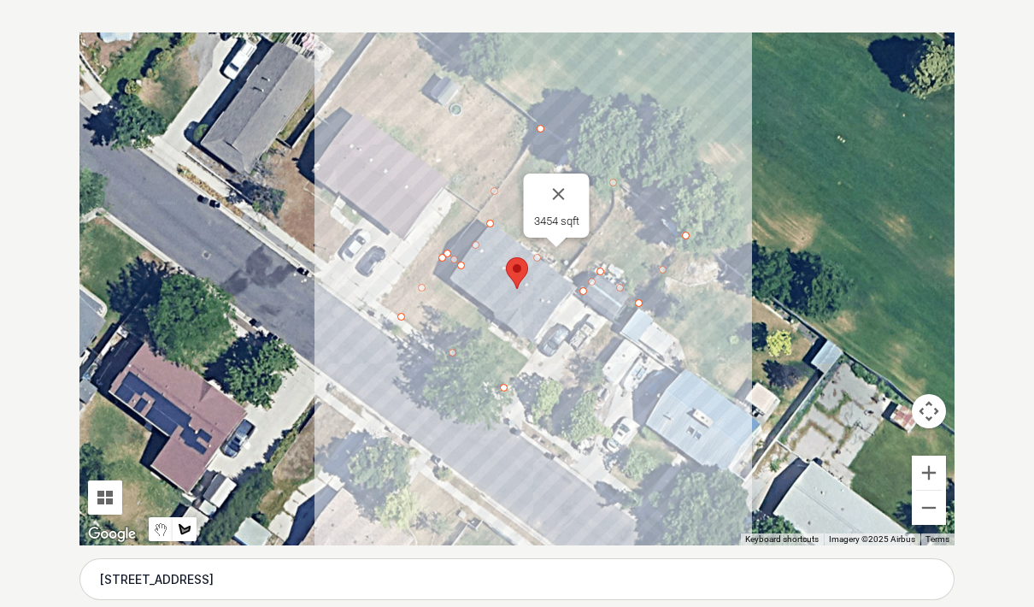
click at [526, 360] on div at bounding box center [517, 288] width 875 height 513
click at [481, 328] on div at bounding box center [517, 288] width 875 height 513
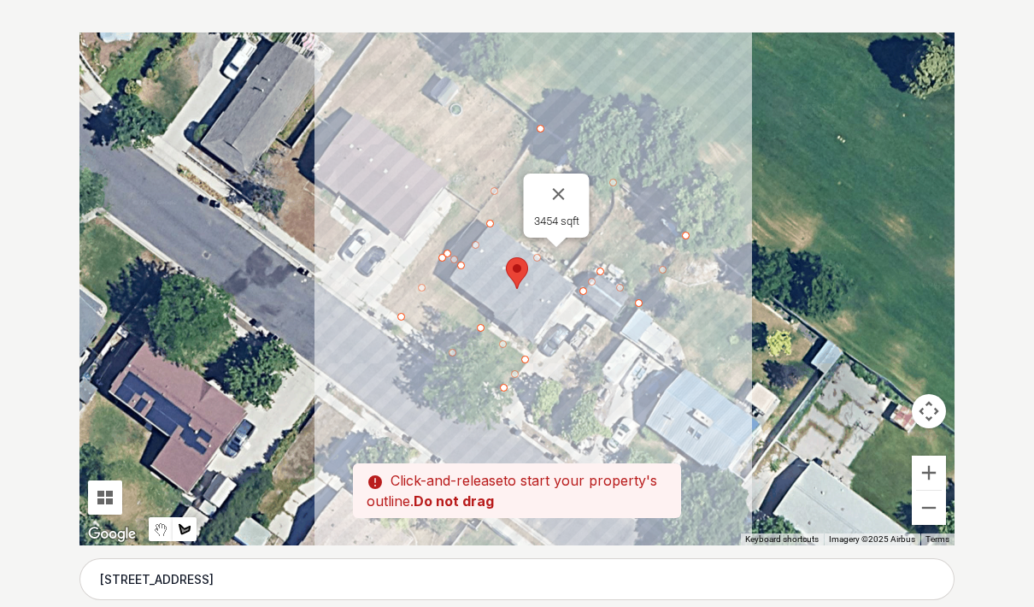
click at [486, 319] on div at bounding box center [517, 288] width 875 height 513
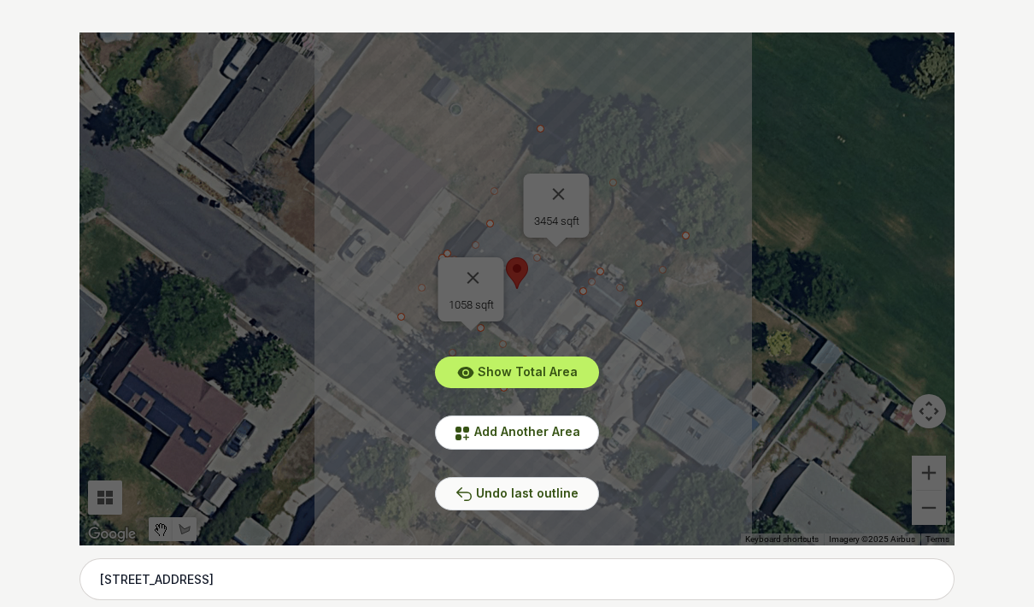
click at [540, 486] on span "Undo last outline" at bounding box center [527, 493] width 103 height 15
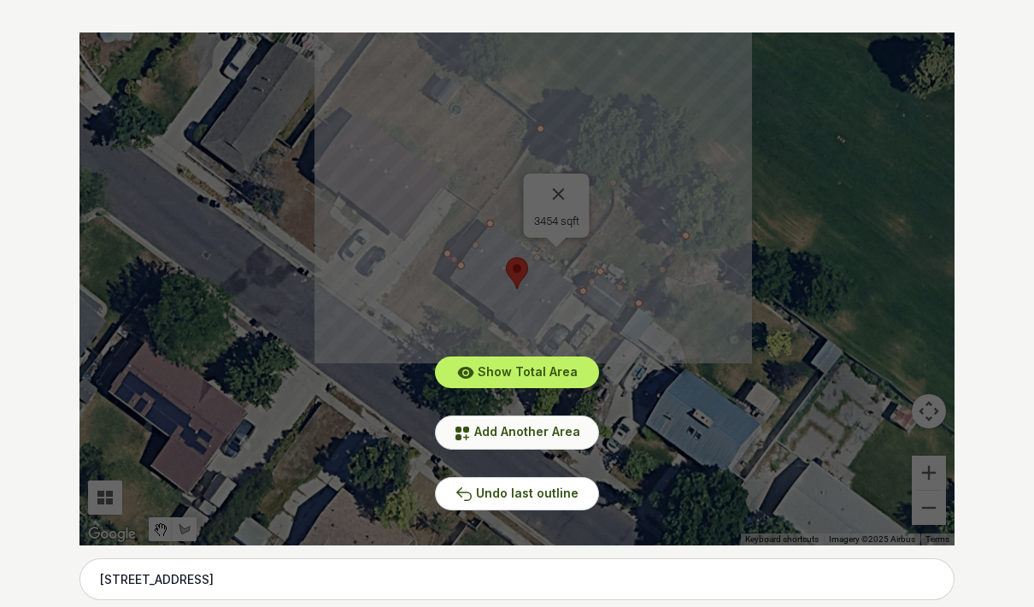
click at [514, 431] on span "Add Another Area" at bounding box center [527, 431] width 106 height 15
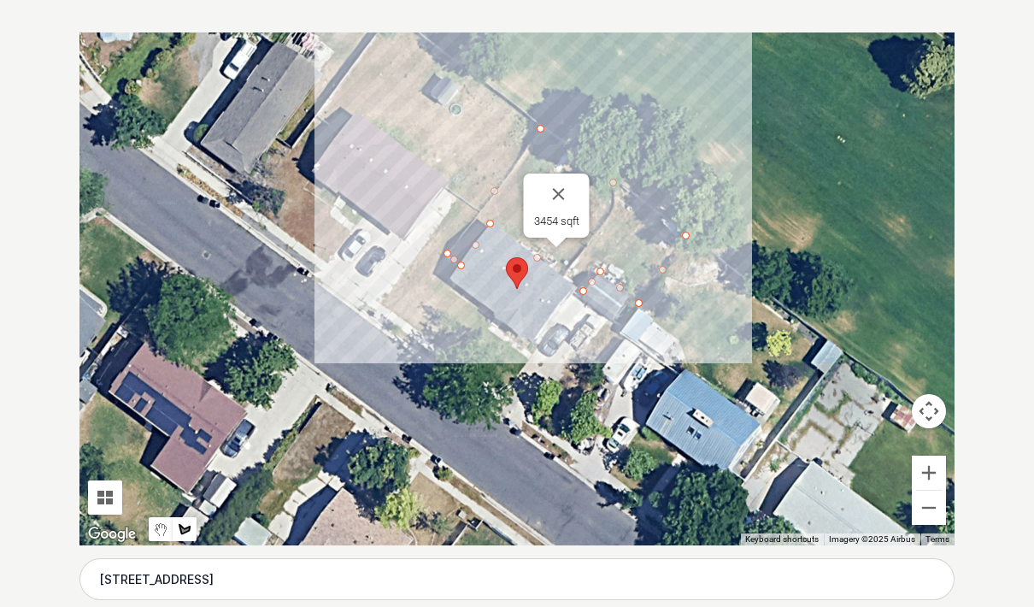
click at [456, 268] on div at bounding box center [517, 288] width 875 height 513
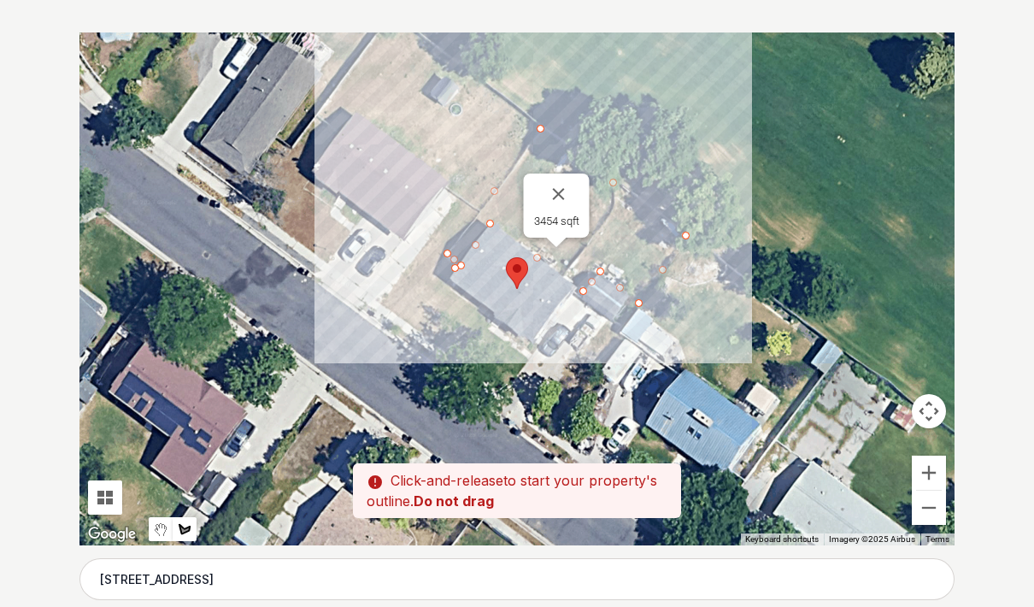
click at [445, 286] on div at bounding box center [517, 288] width 875 height 513
click at [488, 319] on div at bounding box center [517, 288] width 875 height 513
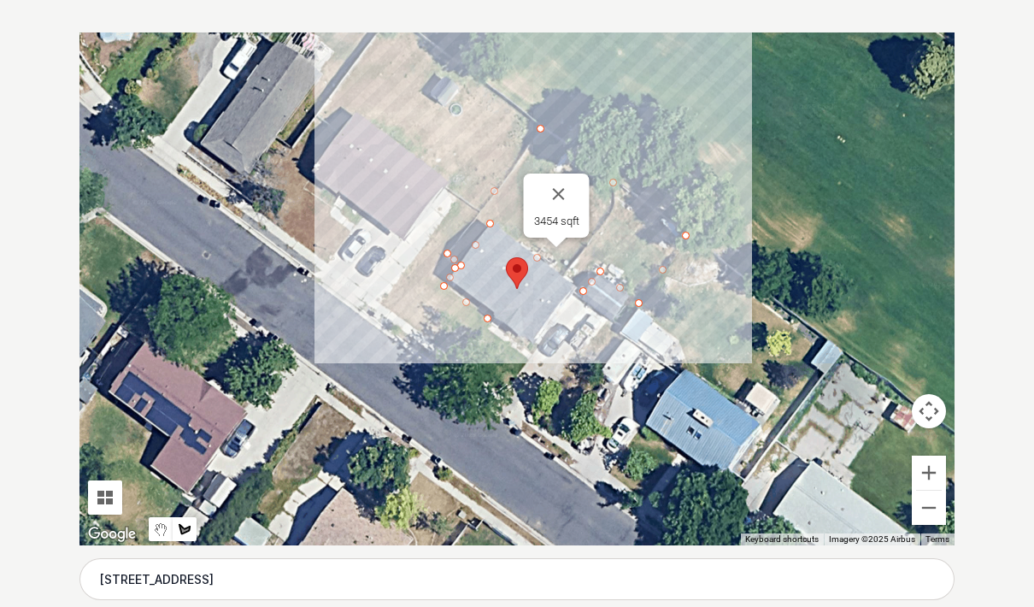
click at [483, 325] on div at bounding box center [517, 288] width 875 height 513
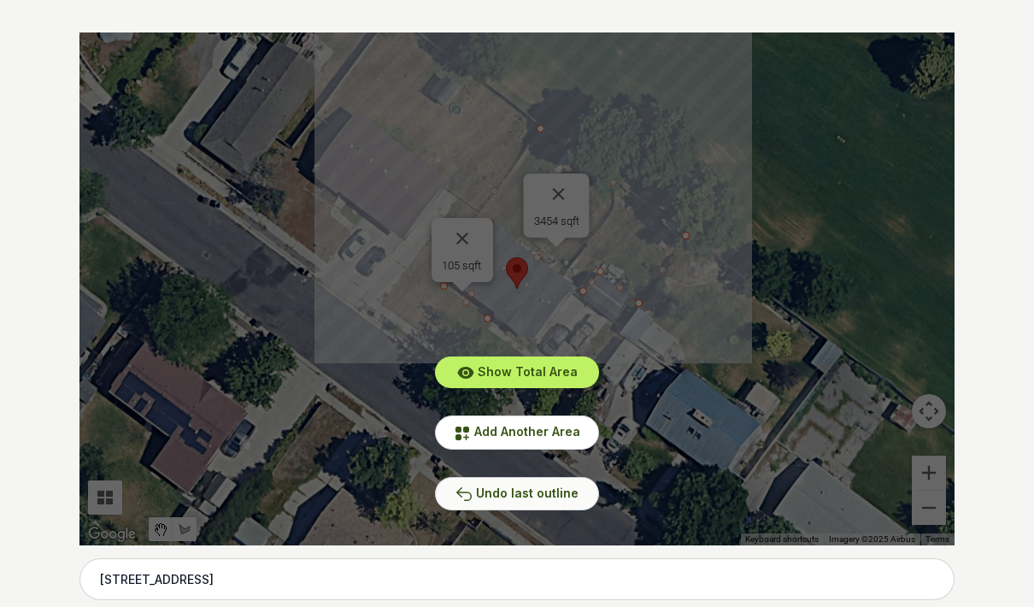
click at [497, 483] on button "Undo last outline" at bounding box center [517, 493] width 164 height 33
click at [481, 493] on span "Undo last outline" at bounding box center [527, 493] width 103 height 15
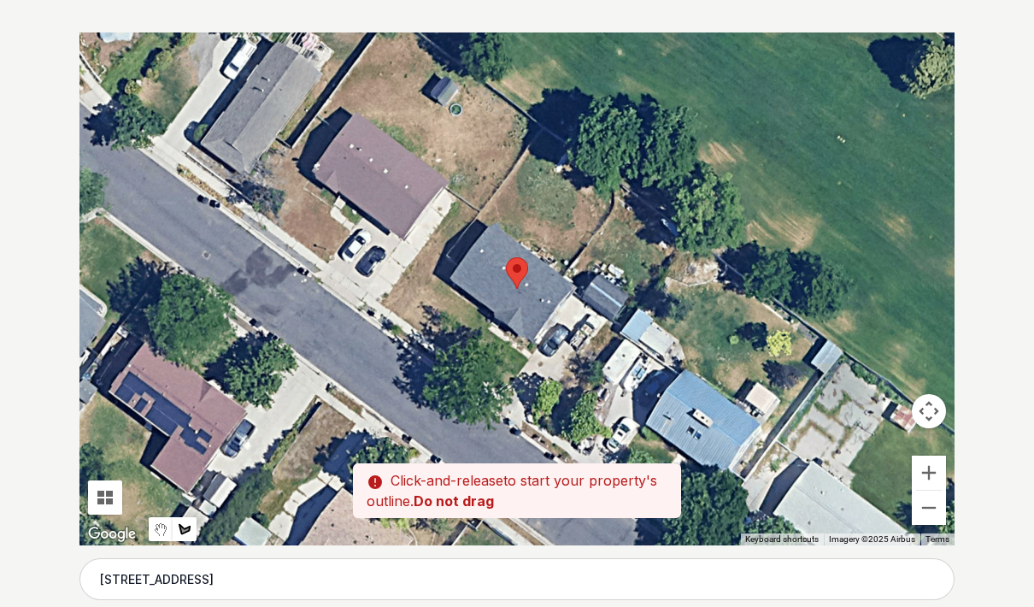
click at [446, 259] on div at bounding box center [517, 288] width 875 height 513
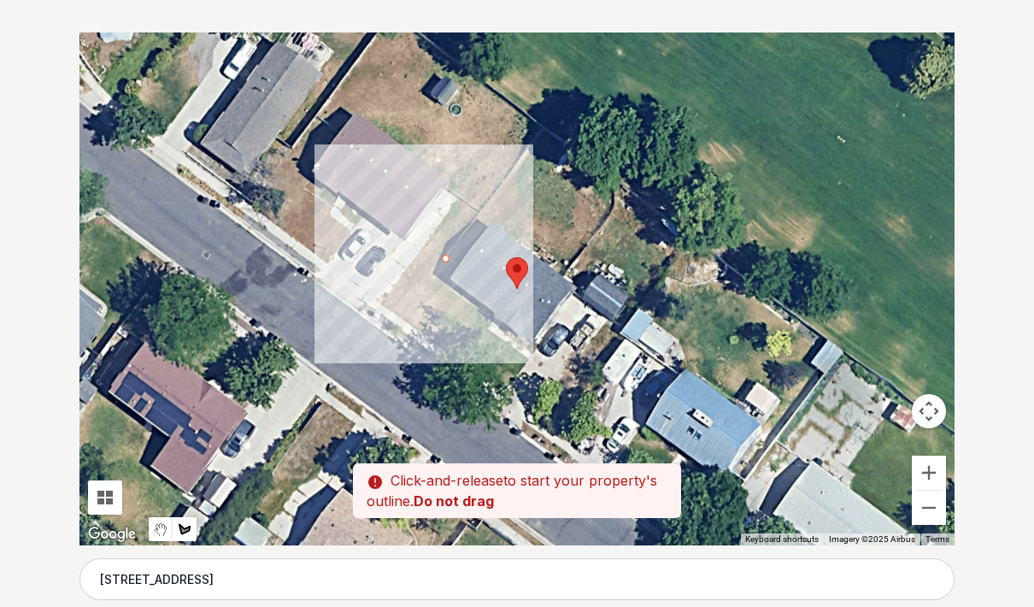
click at [403, 316] on div at bounding box center [517, 288] width 875 height 513
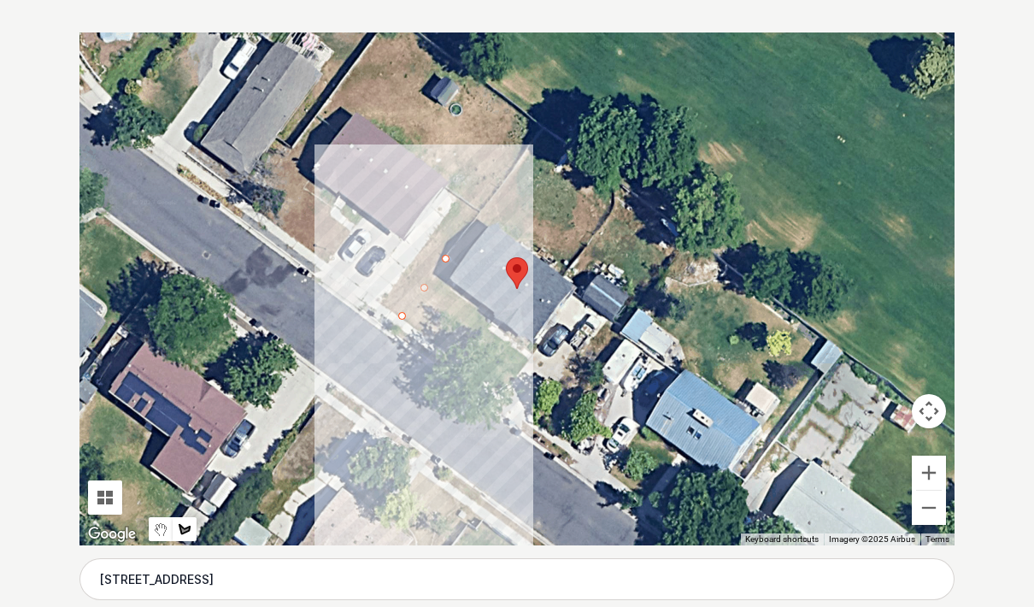
click at [500, 391] on div at bounding box center [517, 288] width 875 height 513
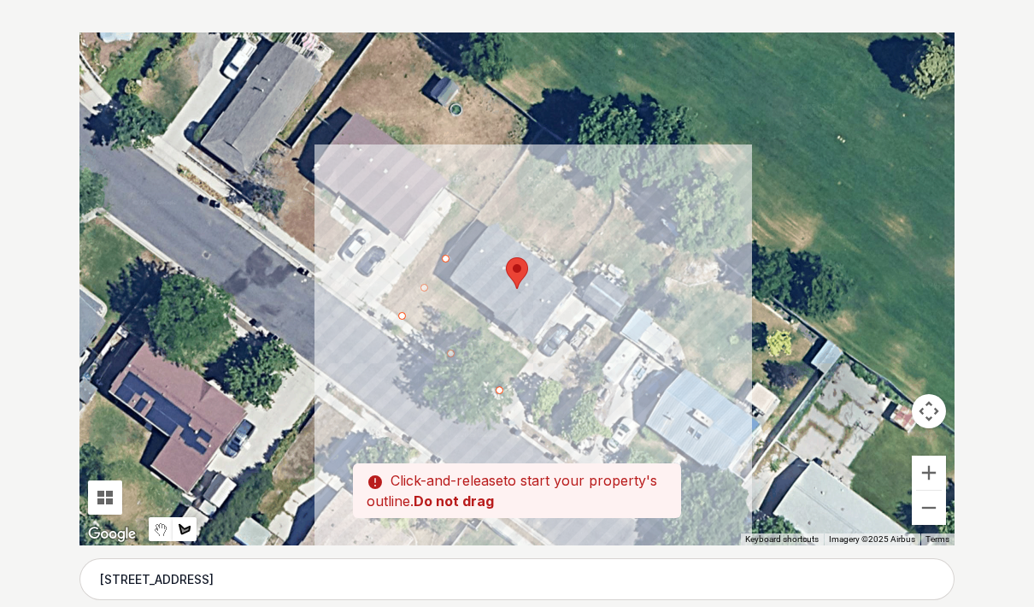
click at [527, 358] on div at bounding box center [517, 288] width 875 height 513
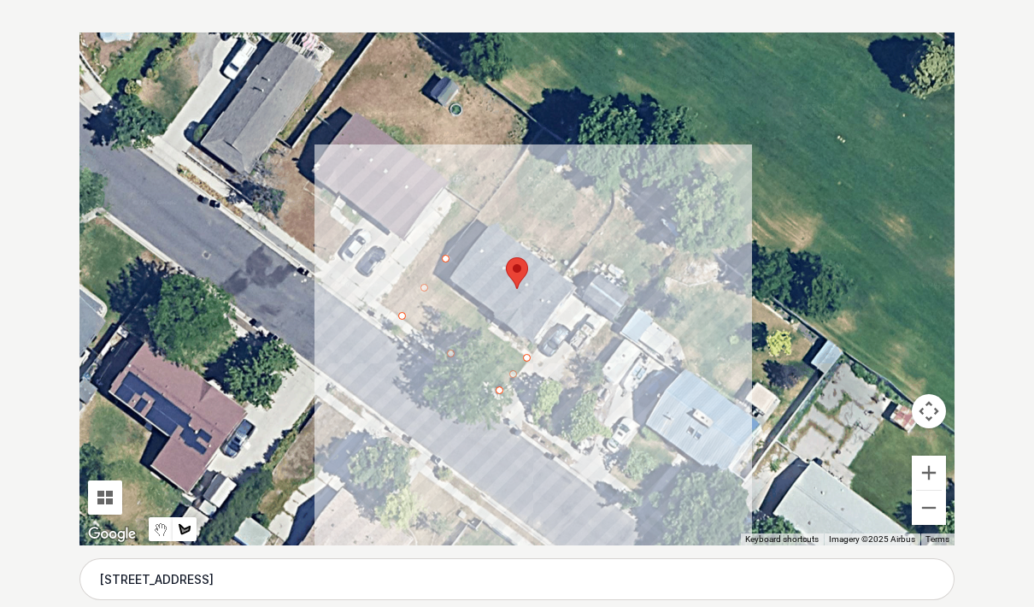
click at [480, 324] on div at bounding box center [517, 288] width 875 height 513
click at [440, 294] on div at bounding box center [517, 288] width 875 height 513
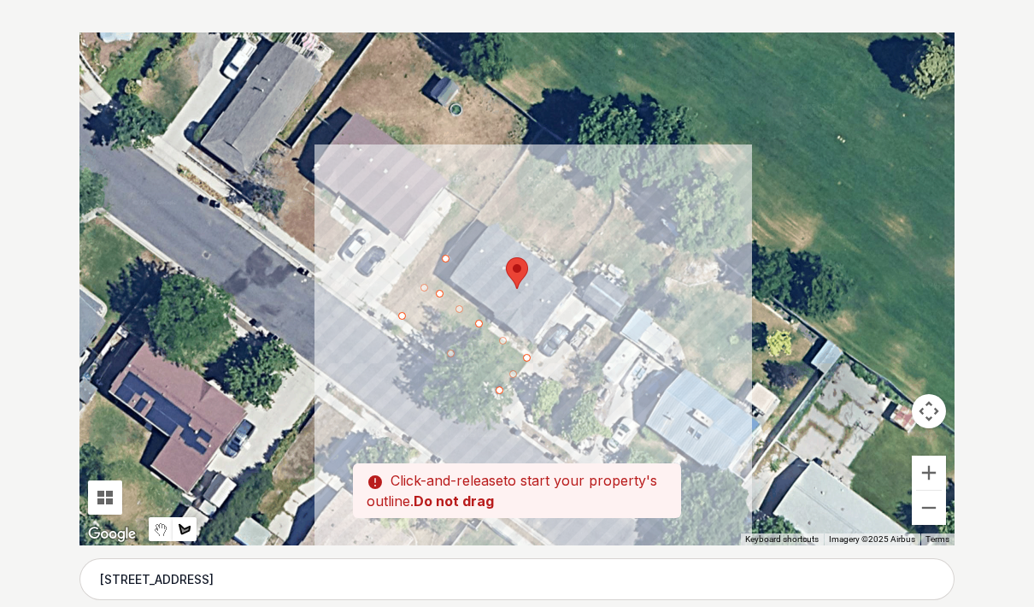
click at [460, 268] on div at bounding box center [517, 288] width 875 height 513
click at [450, 263] on div at bounding box center [517, 288] width 875 height 513
